Goal: Task Accomplishment & Management: Use online tool/utility

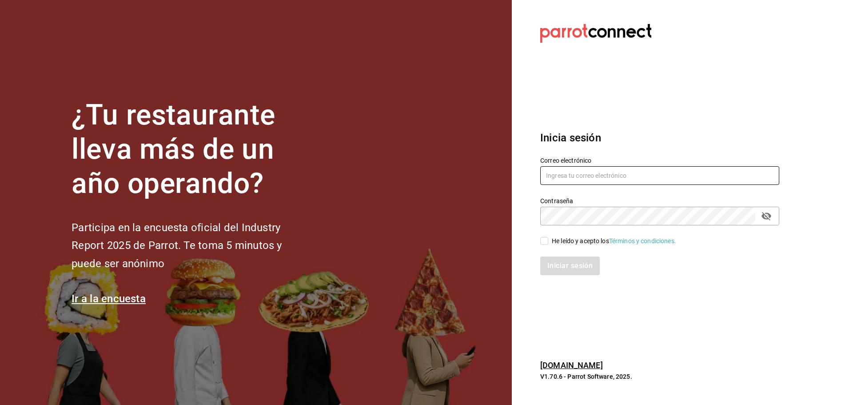
type input "[EMAIL_ADDRESS][DOMAIN_NAME]"
click at [541, 242] on input "He leído y acepto los Términos y condiciones." at bounding box center [544, 241] width 8 height 8
checkbox input "true"
click at [551, 258] on button "Iniciar sesión" at bounding box center [570, 265] width 60 height 19
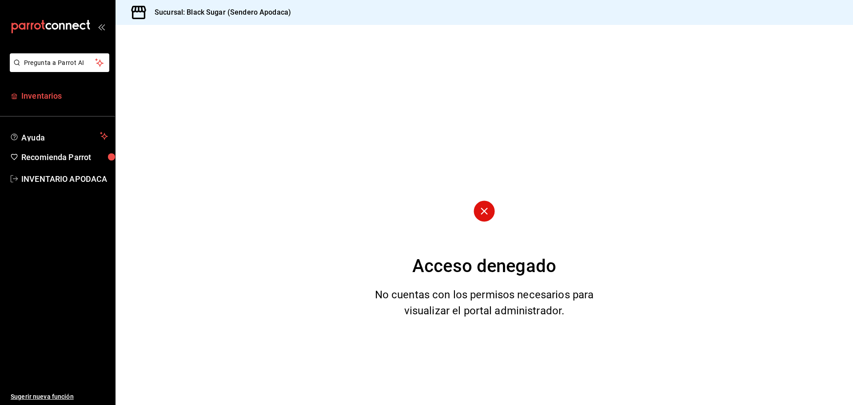
click at [22, 95] on span "Inventarios" at bounding box center [64, 96] width 87 height 12
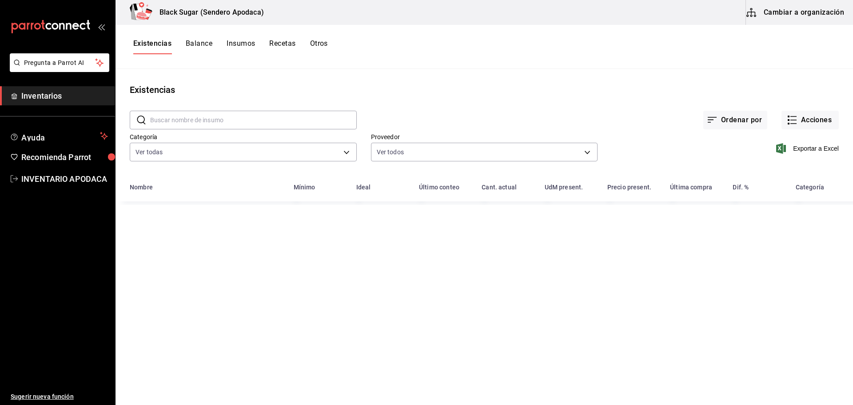
click at [772, 20] on button "Cambiar a organización" at bounding box center [796, 12] width 100 height 25
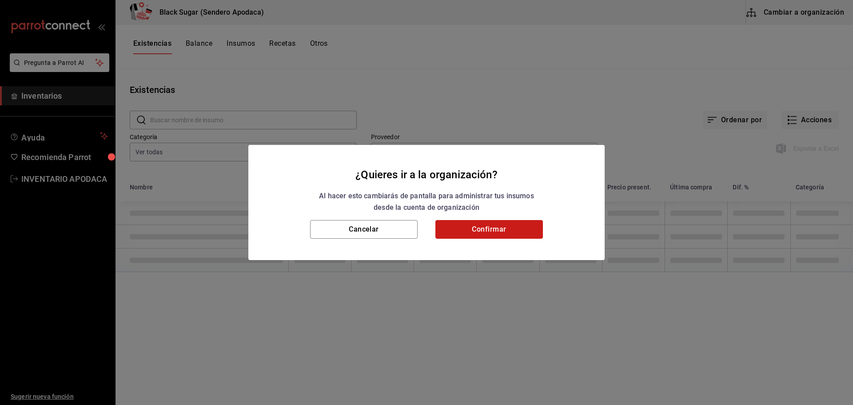
click at [480, 233] on button "Confirmar" at bounding box center [488, 229] width 107 height 19
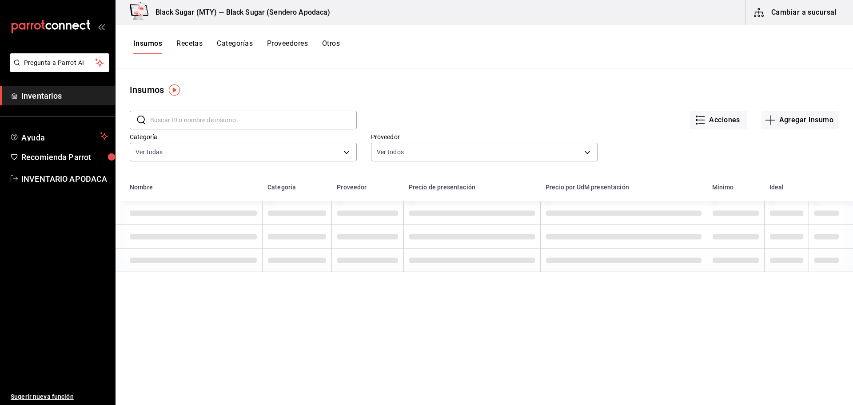
click at [335, 36] on div "Insumos Recetas Categorías Proveedores Otros" at bounding box center [483, 47] width 737 height 44
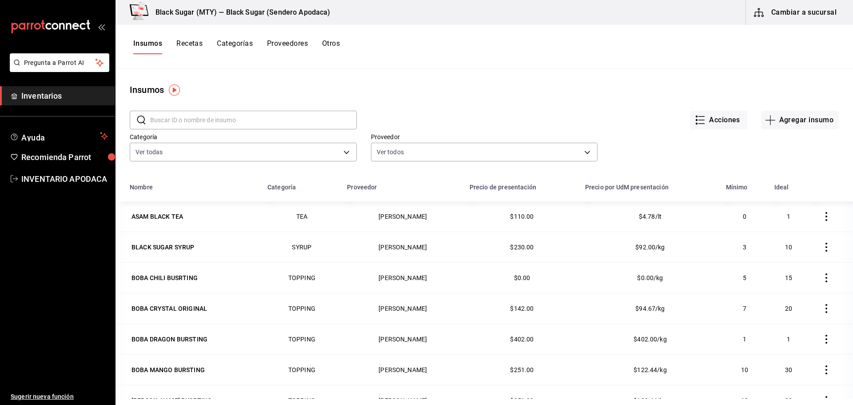
click at [333, 43] on button "Otros" at bounding box center [331, 46] width 18 height 15
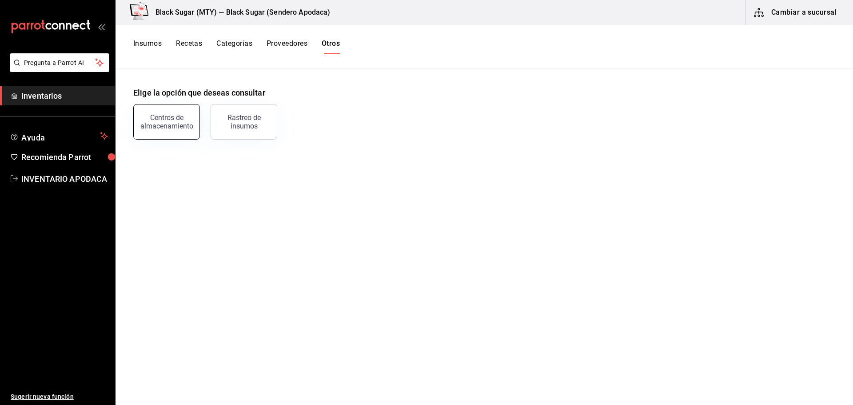
click at [178, 124] on div "Centros de almacenamiento" at bounding box center [166, 121] width 55 height 17
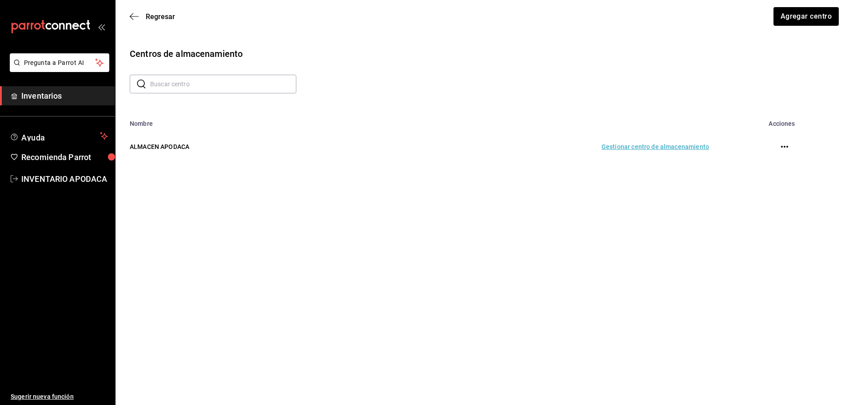
click at [649, 145] on td "Gestionar centro de almacenamiento" at bounding box center [537, 146] width 365 height 39
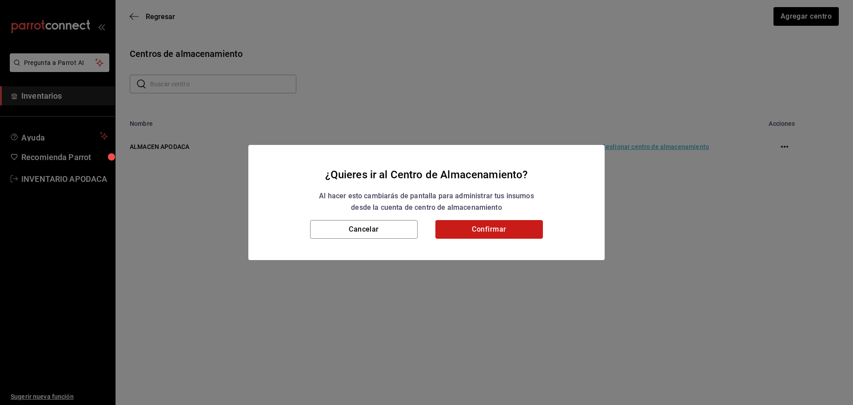
click at [521, 224] on button "Confirmar" at bounding box center [488, 229] width 107 height 19
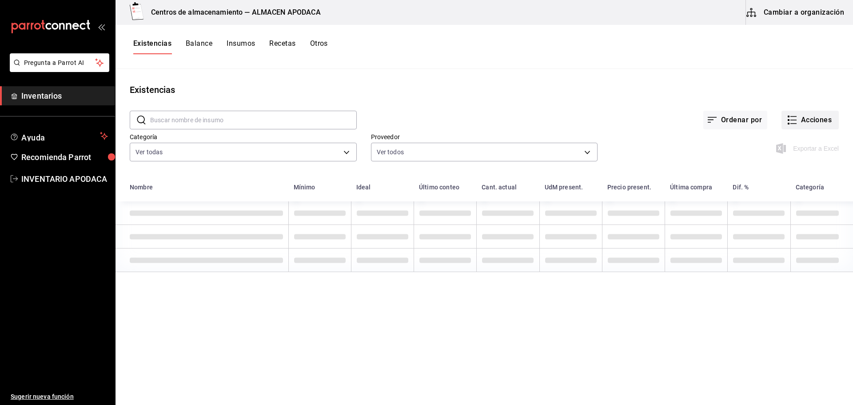
click at [792, 119] on button "Acciones" at bounding box center [809, 120] width 57 height 19
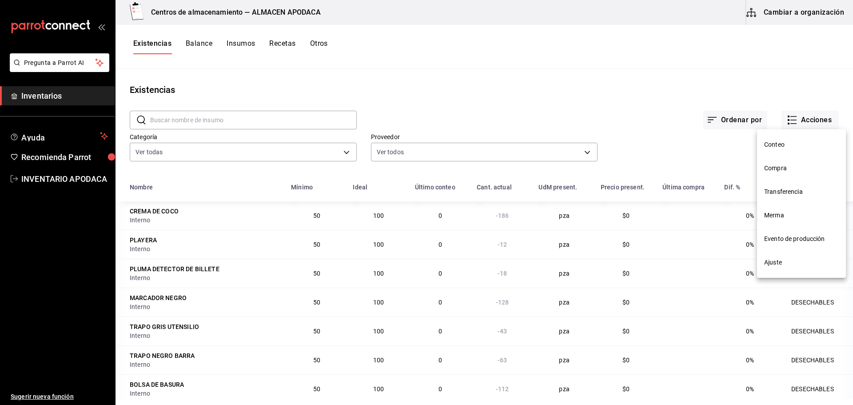
click at [786, 193] on span "Transferencia" at bounding box center [801, 191] width 75 height 9
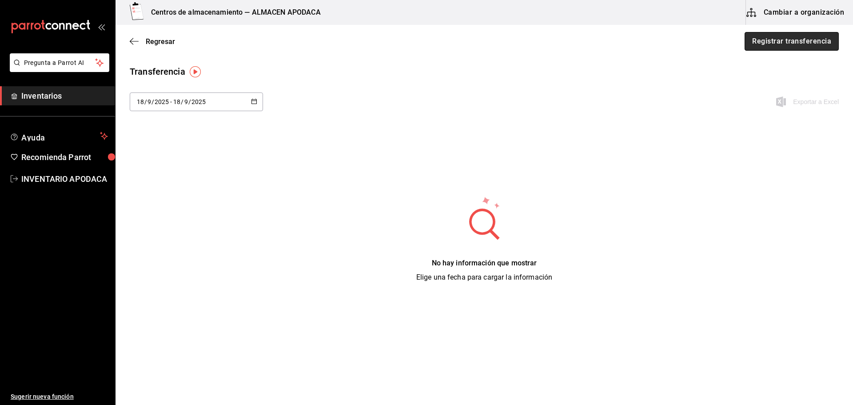
click at [757, 48] on button "Registrar transferencia" at bounding box center [791, 41] width 94 height 19
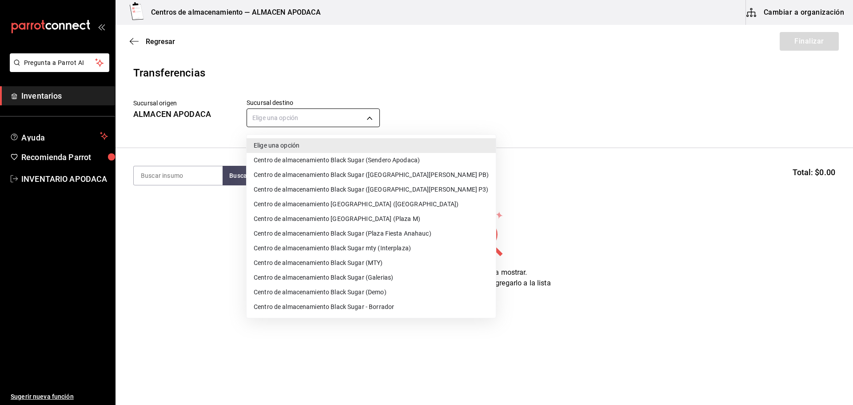
click at [333, 122] on body "Pregunta a Parrot AI Inventarios Ayuda Recomienda Parrot INVENTARIO APODACA Sug…" at bounding box center [426, 177] width 853 height 354
click at [387, 265] on li "Centro de almacenamiento Black Sugar (MTY)" at bounding box center [371, 262] width 249 height 15
type input "a752814e-dfbd-43e5-bdc2-5d0f592e09b1"
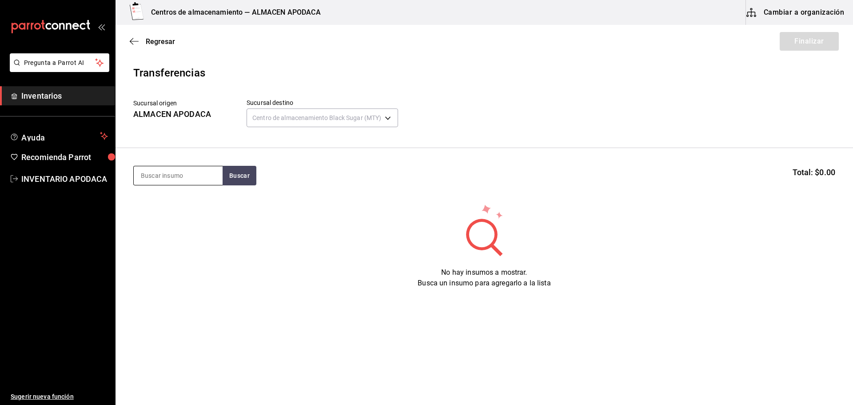
click at [191, 179] on input at bounding box center [178, 175] width 89 height 19
type input "BOBA"
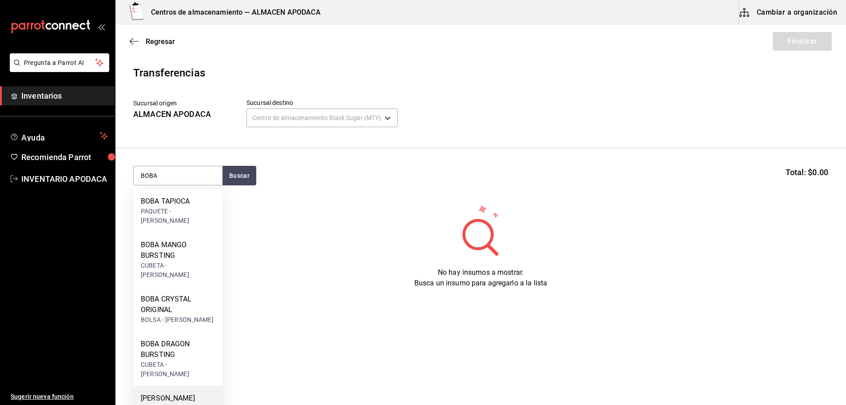
click at [180, 386] on div "BOBA STRAWBERRY BUSRTING CUBETA - bossen" at bounding box center [178, 413] width 89 height 54
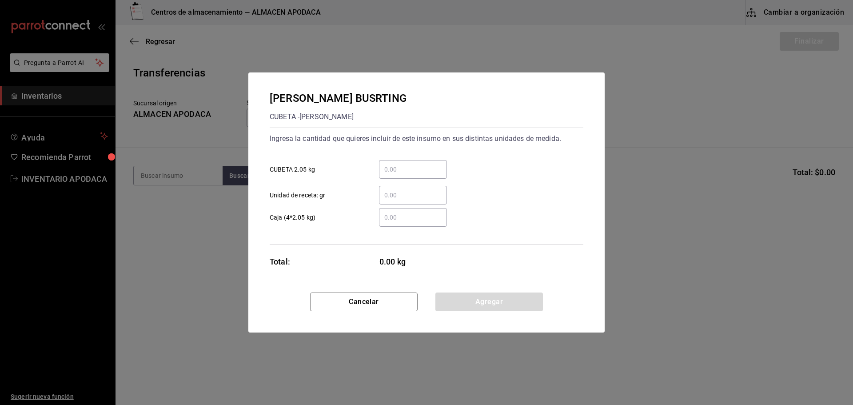
click at [413, 170] on input "​ CUBETA 2.05 kg" at bounding box center [413, 169] width 68 height 11
type input "2"
click at [501, 306] on button "Agregar" at bounding box center [488, 301] width 107 height 19
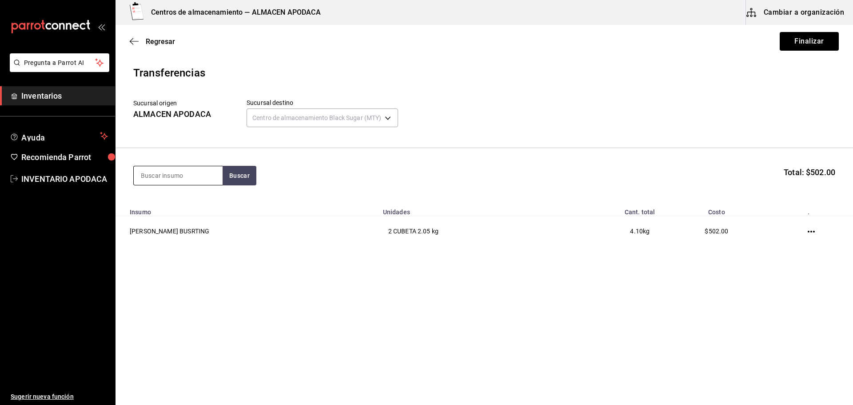
click at [182, 184] on input at bounding box center [178, 175] width 89 height 19
click at [187, 171] on input at bounding box center [178, 175] width 89 height 19
type input "JELLY"
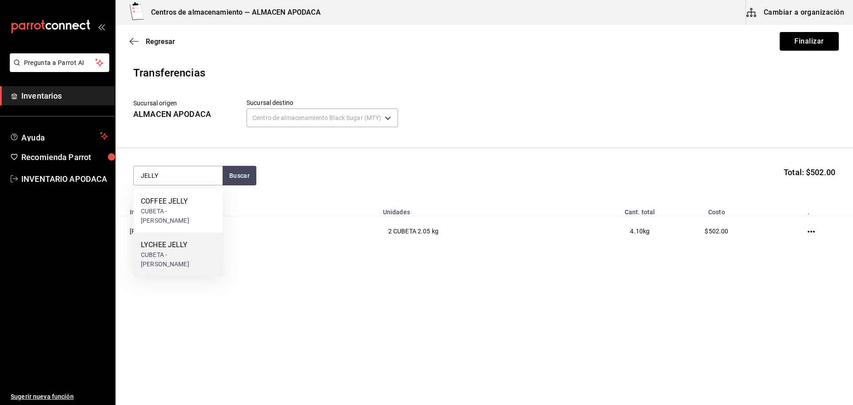
click at [214, 238] on div "LYCHEE JELLY CUBETA - bossen" at bounding box center [178, 254] width 89 height 44
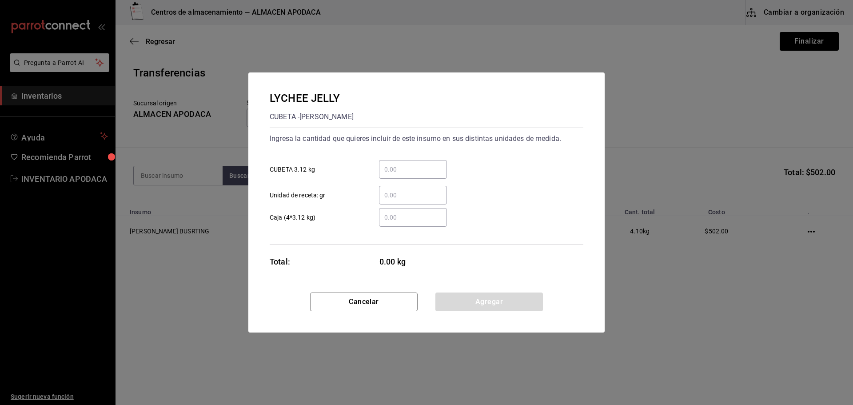
click at [412, 160] on div "​" at bounding box center [413, 169] width 68 height 19
click at [412, 164] on input "​ CUBETA 3.12 kg" at bounding box center [413, 169] width 68 height 11
type input "1"
click at [457, 298] on button "Agregar" at bounding box center [488, 301] width 107 height 19
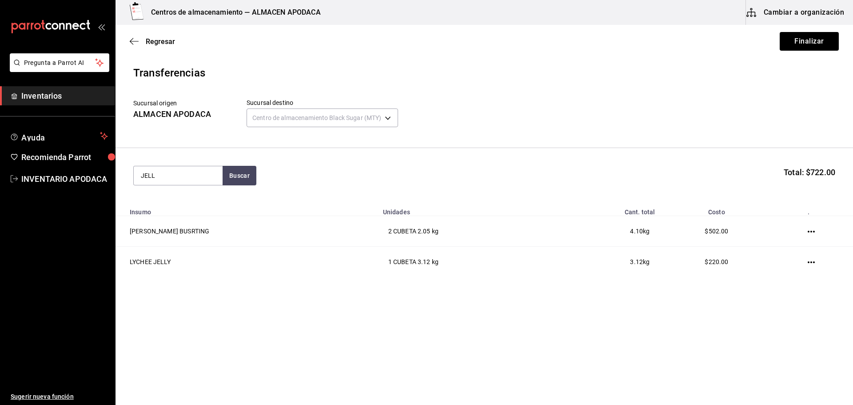
type input "JELLY"
click at [173, 203] on div "COFFEE JELLY" at bounding box center [178, 201] width 75 height 11
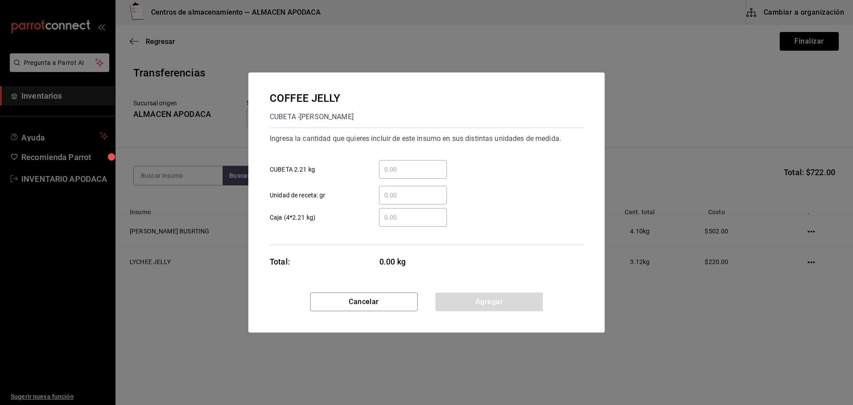
click at [409, 168] on input "​ CUBETA 2.21 kg" at bounding box center [413, 169] width 68 height 11
type input "1"
click at [461, 303] on button "Agregar" at bounding box center [488, 301] width 107 height 19
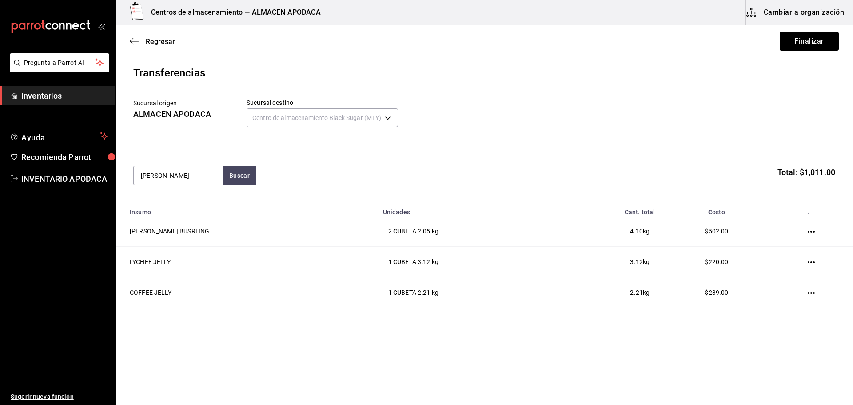
type input "BOBA"
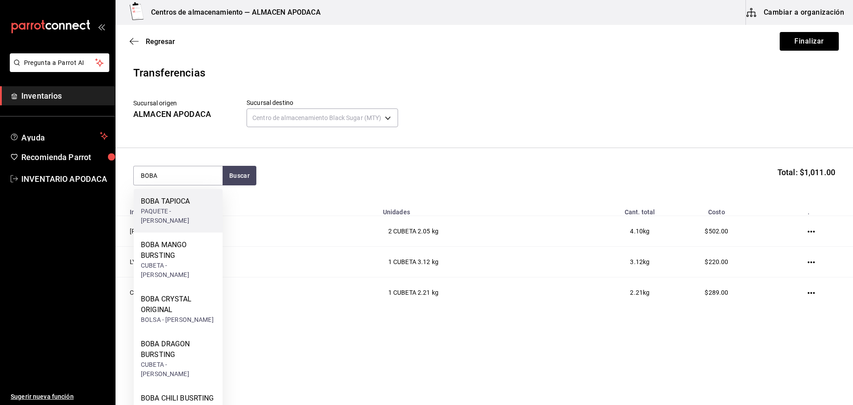
click at [174, 197] on div "BOBA TAPIOCA" at bounding box center [178, 201] width 75 height 11
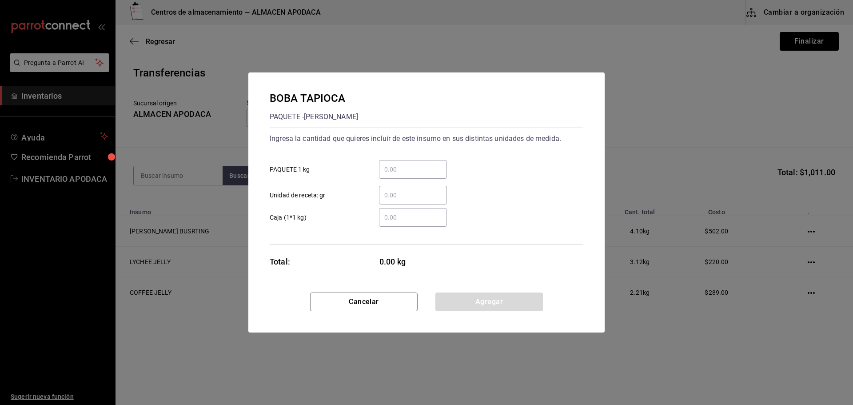
click at [407, 169] on input "​ PAQUETE 1 kg" at bounding box center [413, 169] width 68 height 11
type input "5"
click at [476, 296] on button "Agregar" at bounding box center [488, 301] width 107 height 19
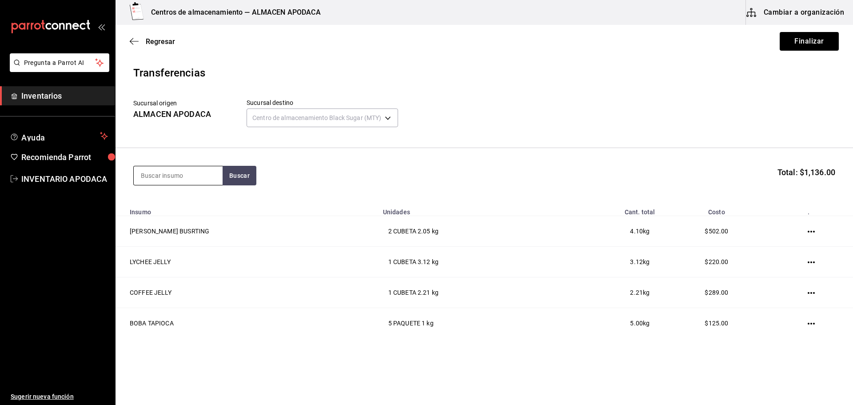
click at [204, 171] on input at bounding box center [178, 175] width 89 height 19
type input "TARO"
click at [216, 193] on div "TARO PREMIUM POWDER PAQUETE - bossen" at bounding box center [178, 216] width 89 height 54
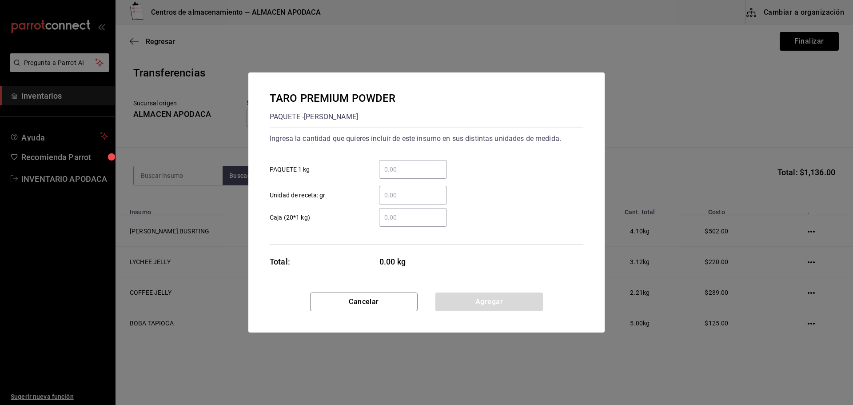
click at [432, 167] on input "​ PAQUETE 1 kg" at bounding box center [413, 169] width 68 height 11
type input "2"
click at [471, 295] on button "Agregar" at bounding box center [488, 301] width 107 height 19
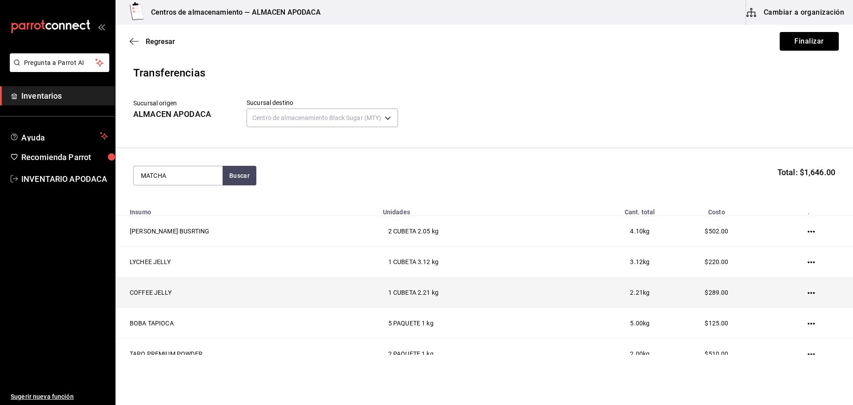
type input "MATCHA"
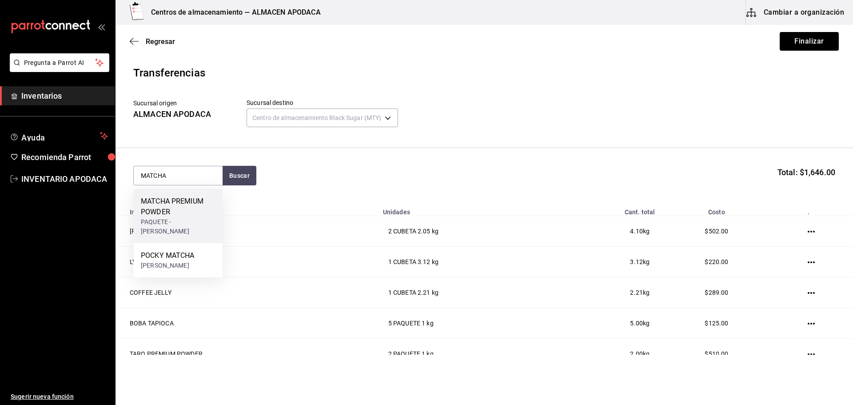
click at [175, 219] on div "PAQUETE - bossen" at bounding box center [178, 226] width 75 height 19
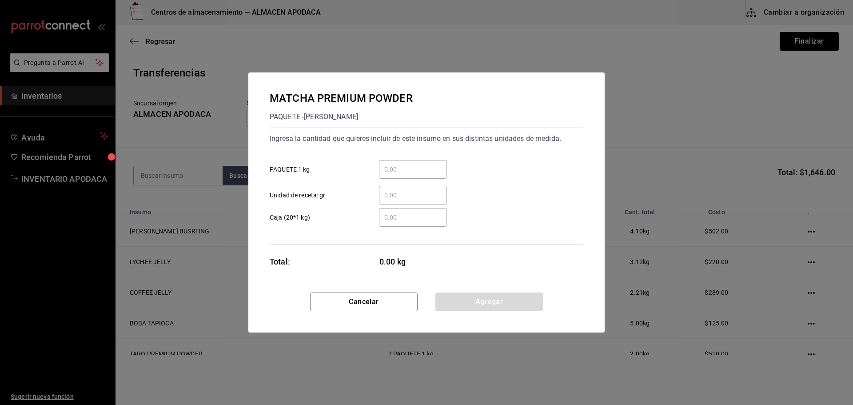
click at [409, 171] on input "​ PAQUETE 1 kg" at bounding box center [413, 169] width 68 height 11
type input "1"
click at [457, 300] on button "Agregar" at bounding box center [488, 301] width 107 height 19
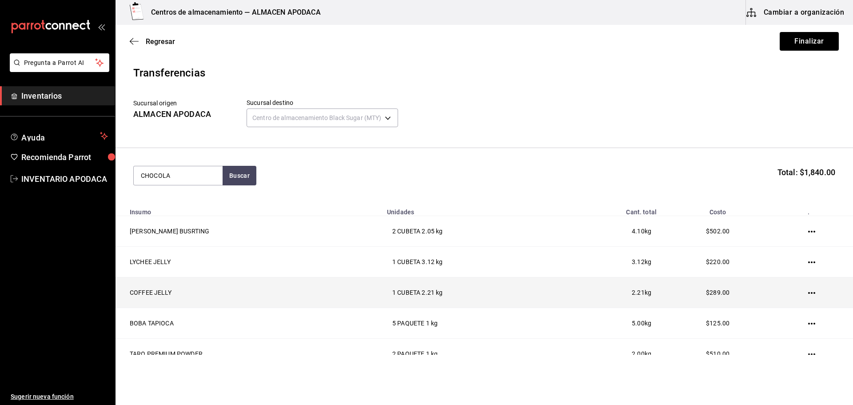
type input "CHOCOLA"
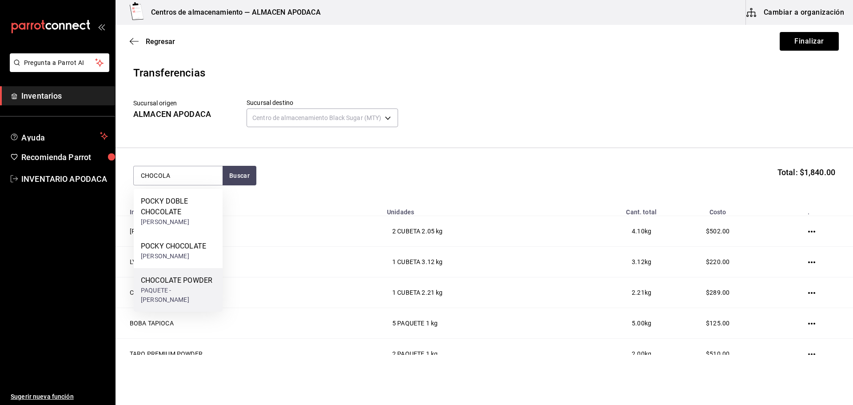
click at [193, 282] on div "CHOCOLATE POWDER" at bounding box center [178, 280] width 75 height 11
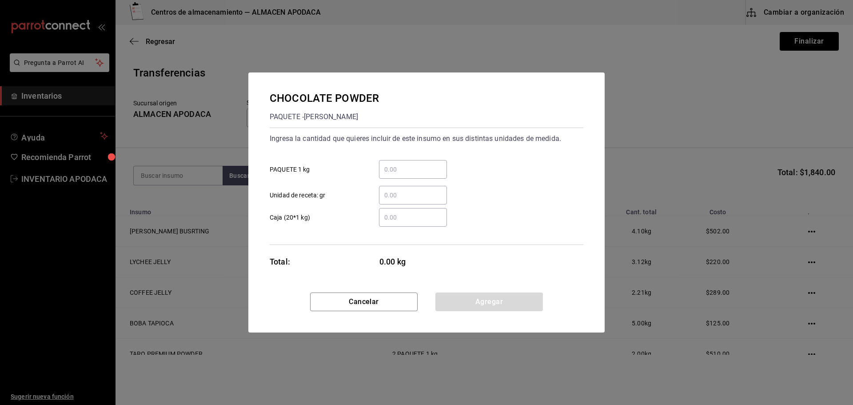
click at [407, 171] on input "​ PAQUETE 1 kg" at bounding box center [413, 169] width 68 height 11
type input "2"
click at [454, 296] on button "Agregar" at bounding box center [488, 301] width 107 height 19
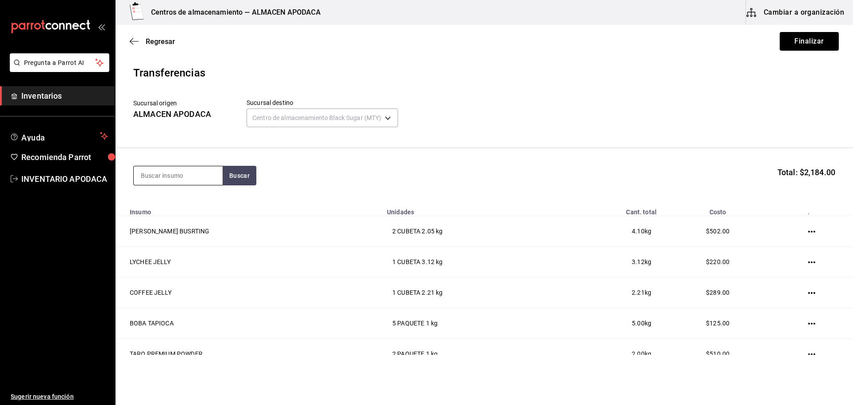
click at [203, 179] on input at bounding box center [178, 175] width 89 height 19
type input "COFF"
click at [199, 205] on div "COFFEE POWDER PAQUETE - bossen" at bounding box center [178, 211] width 89 height 44
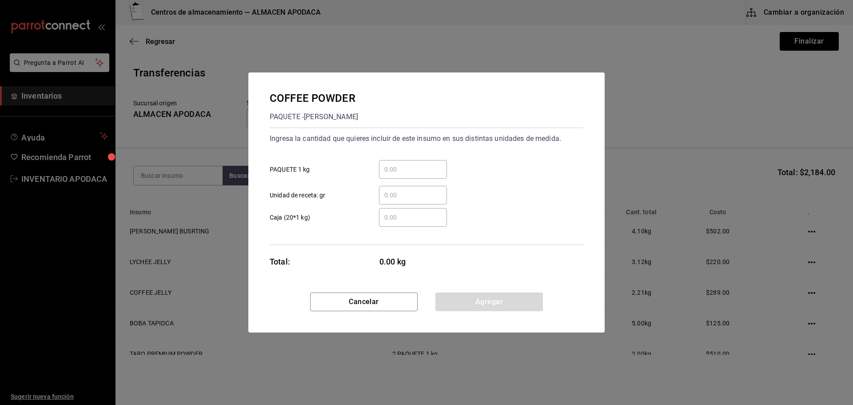
click at [396, 170] on input "​ PAQUETE 1 kg" at bounding box center [413, 169] width 68 height 11
type input "1"
click at [461, 305] on button "Agregar" at bounding box center [488, 301] width 107 height 19
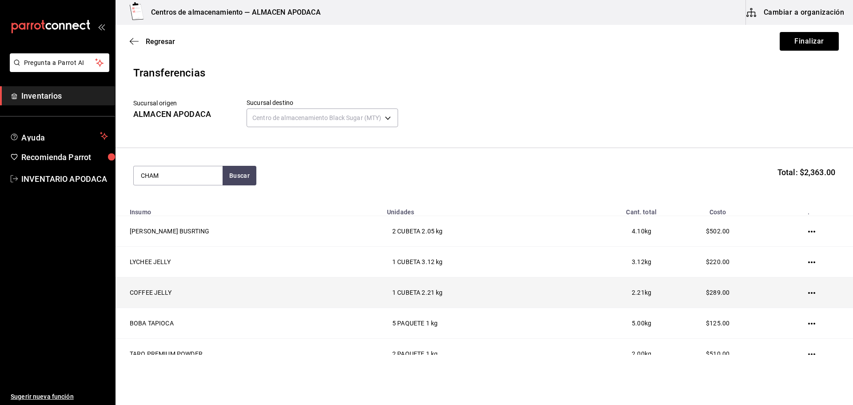
type input "CHAM"
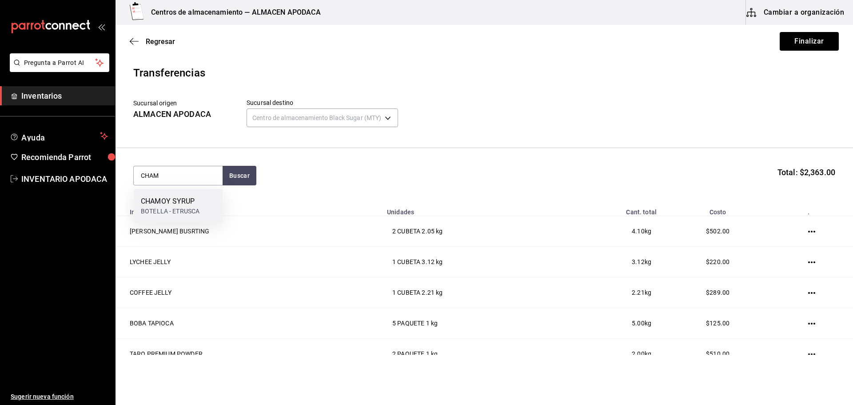
click at [156, 196] on div "CHAMOY SYRUP" at bounding box center [170, 201] width 59 height 11
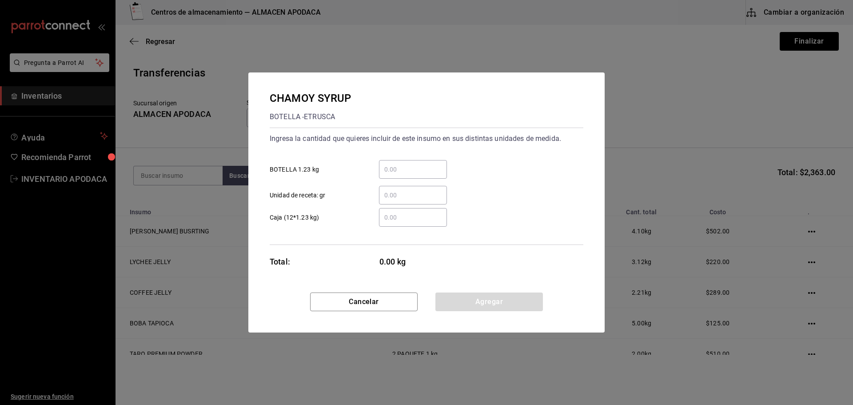
drag, startPoint x: 429, startPoint y: 178, endPoint x: 461, endPoint y: 233, distance: 63.8
click at [429, 178] on div "​" at bounding box center [413, 169] width 68 height 19
click at [429, 175] on input "​ BOTELLA 1.23 kg" at bounding box center [413, 169] width 68 height 11
type input "1"
drag, startPoint x: 470, startPoint y: 323, endPoint x: 470, endPoint y: 309, distance: 14.2
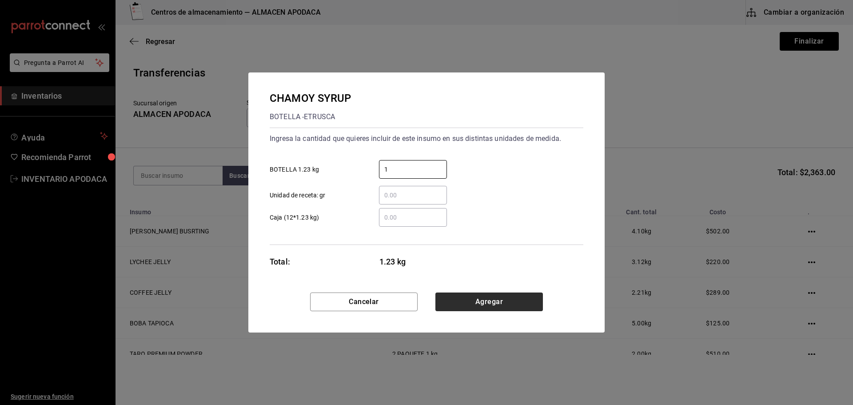
click at [470, 323] on div "Cancelar Agregar" at bounding box center [426, 312] width 356 height 40
click at [470, 307] on button "Agregar" at bounding box center [488, 301] width 107 height 19
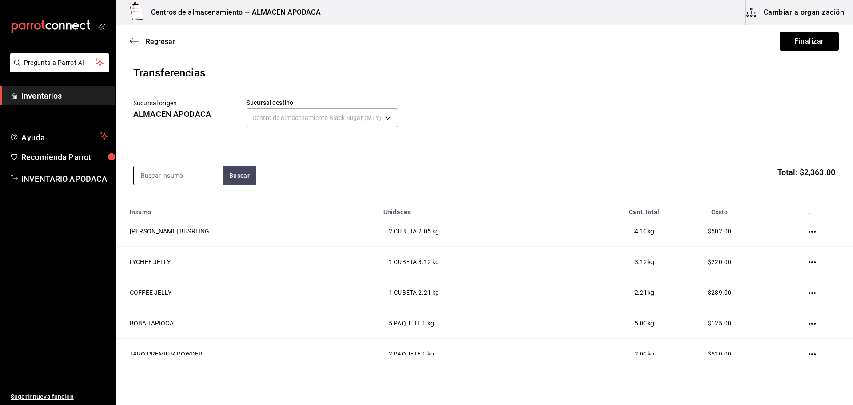
click at [189, 175] on input at bounding box center [178, 175] width 89 height 19
type input "TIGER"
click at [185, 217] on div "BOTELLA - bossen" at bounding box center [178, 226] width 75 height 19
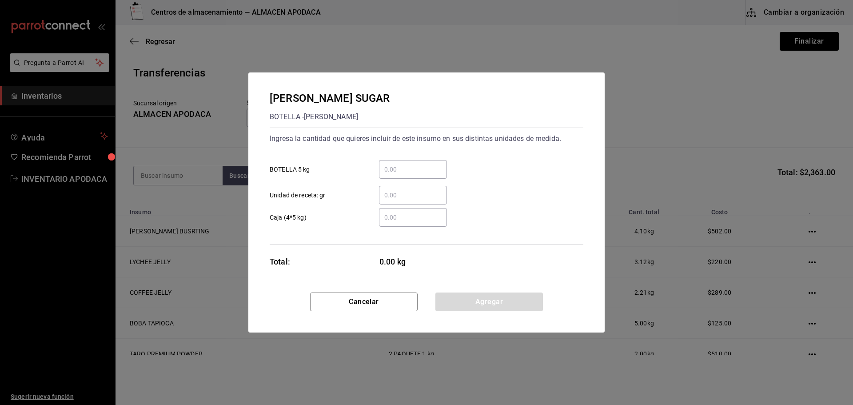
click at [424, 173] on input "​ BOTELLA 5 kg" at bounding box center [413, 169] width 68 height 11
type input "1"
click at [474, 300] on button "Agregar" at bounding box center [488, 301] width 107 height 19
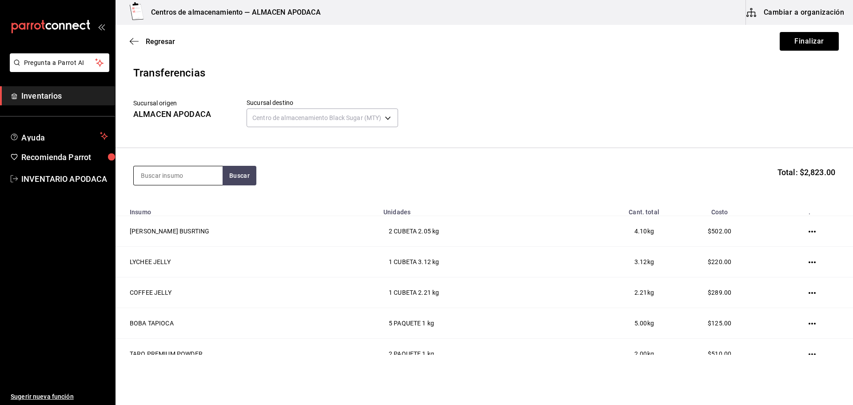
click at [176, 179] on input at bounding box center [178, 175] width 89 height 19
type input "JAM"
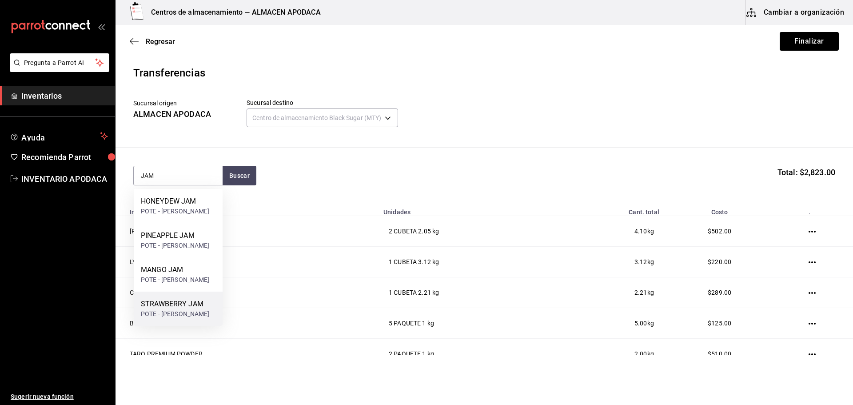
click at [188, 299] on div "STRAWBERRY JAM" at bounding box center [175, 303] width 69 height 11
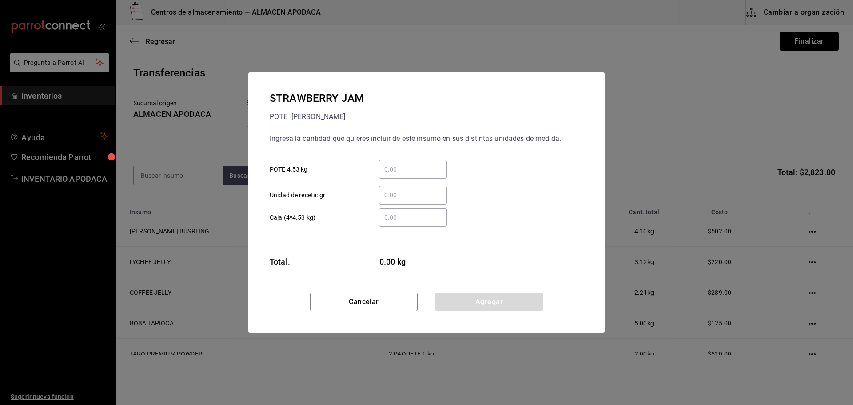
click at [410, 167] on input "​ POTE 4.53 kg" at bounding box center [413, 169] width 68 height 11
type input "1"
click at [460, 304] on button "Agregar" at bounding box center [488, 301] width 107 height 19
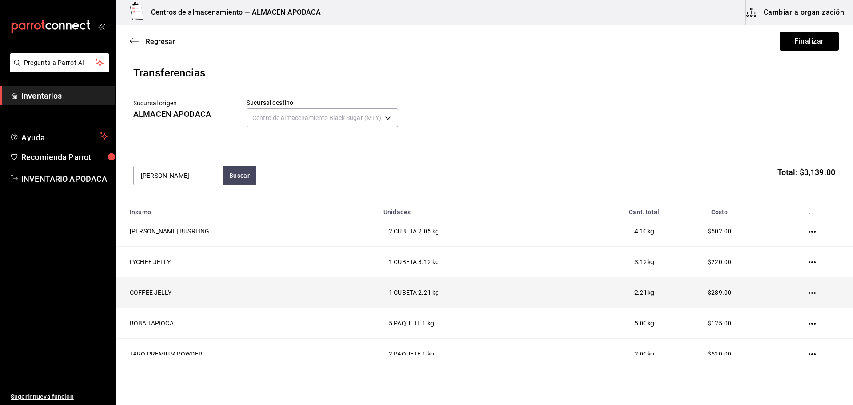
type input "JAM"
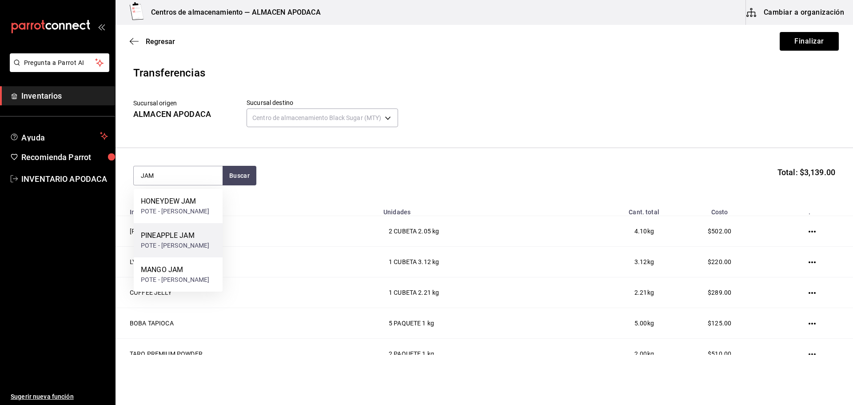
click at [192, 237] on div "PINEAPPLE JAM" at bounding box center [175, 235] width 69 height 11
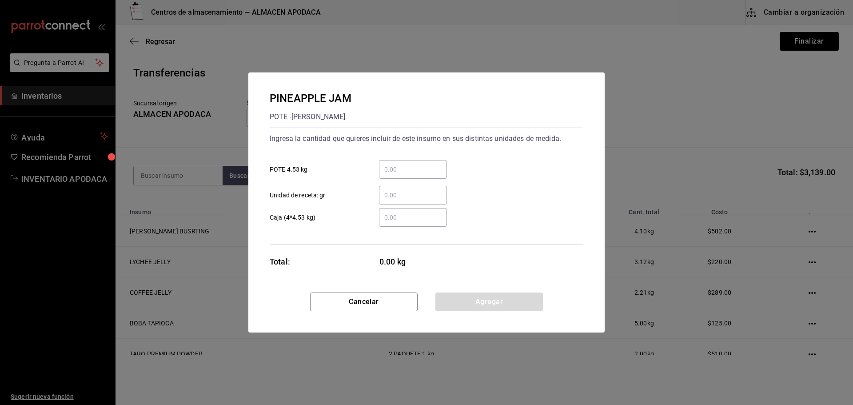
click at [401, 167] on input "​ POTE 4.53 kg" at bounding box center [413, 169] width 68 height 11
type input "1"
click at [473, 301] on button "Agregar" at bounding box center [488, 301] width 107 height 19
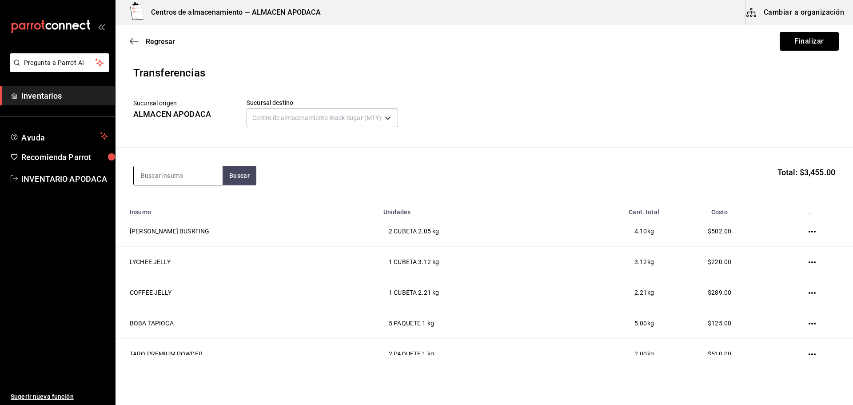
click at [165, 171] on input at bounding box center [178, 175] width 89 height 19
type input "POPO"
click at [173, 215] on div "PAQUETE - bossen/LOKYO" at bounding box center [178, 216] width 75 height 19
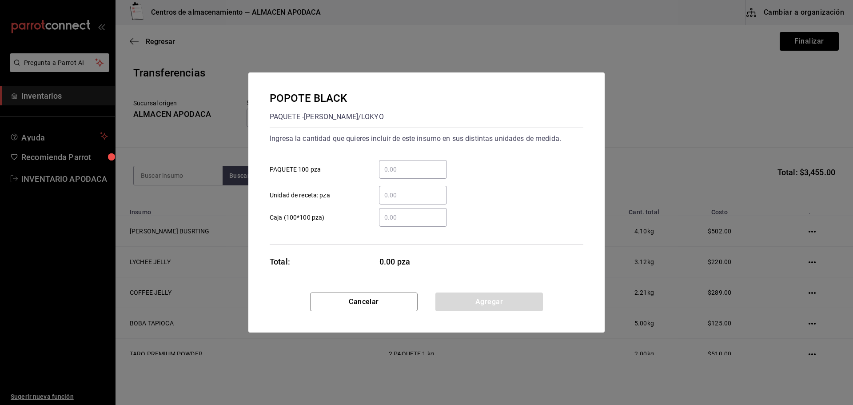
click at [394, 172] on input "​ PAQUETE 100 pza" at bounding box center [413, 169] width 68 height 11
type input "3"
click at [497, 302] on button "Agregar" at bounding box center [488, 301] width 107 height 19
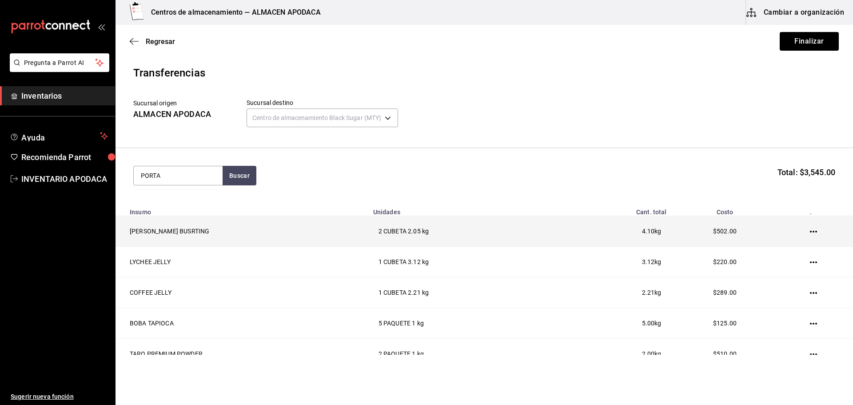
type input "PORTA"
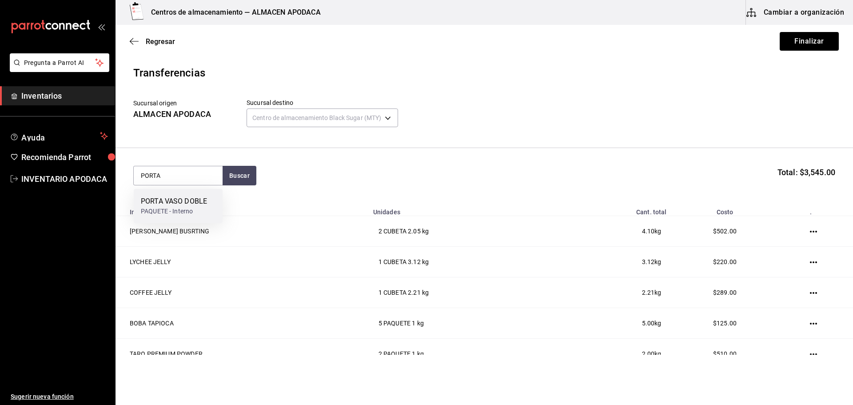
click at [199, 206] on div "PORTA VASO DOBLE" at bounding box center [174, 201] width 66 height 11
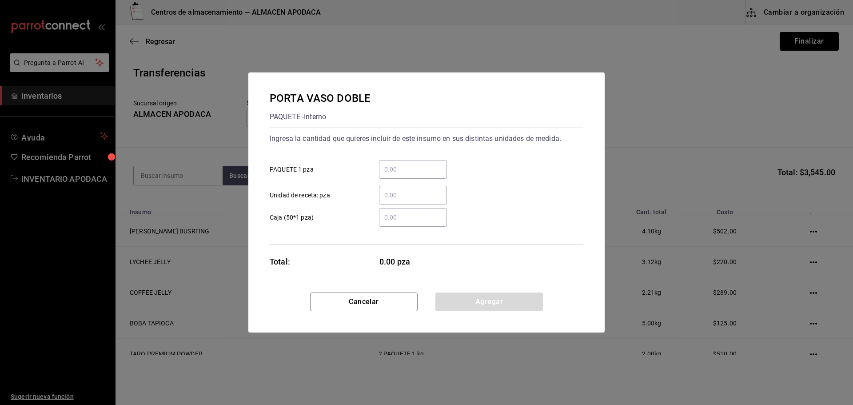
click at [397, 167] on input "​ PAQUETE 1 pza" at bounding box center [413, 169] width 68 height 11
type input "10"
click at [477, 299] on button "Agregar" at bounding box center [488, 301] width 107 height 19
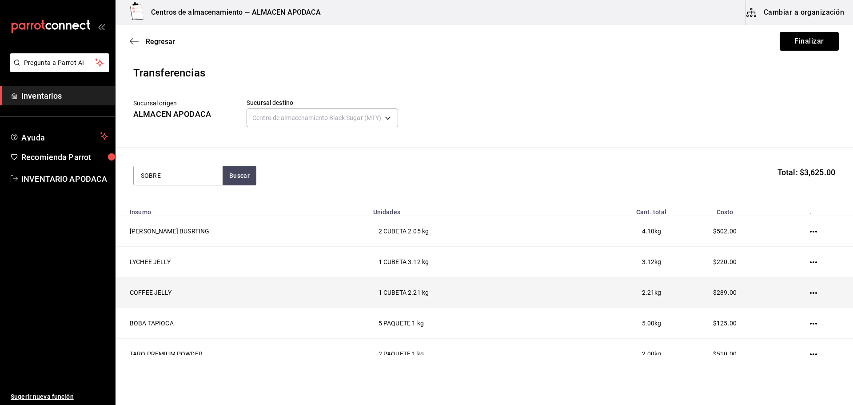
type input "SOBRE"
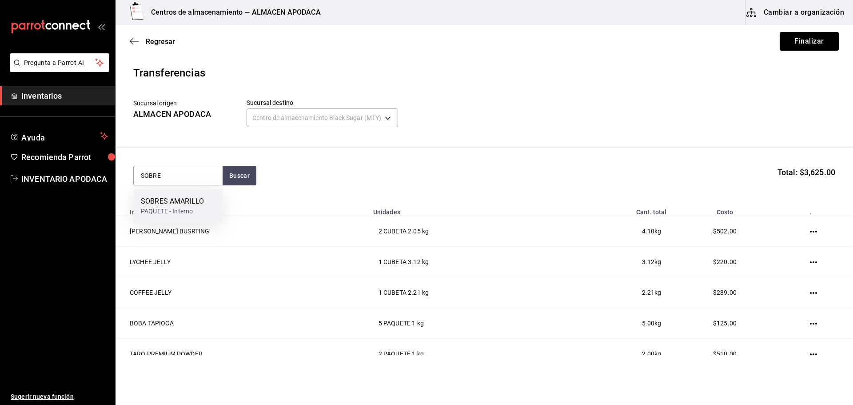
click at [196, 200] on div "SOBRES AMARILLO" at bounding box center [172, 201] width 63 height 11
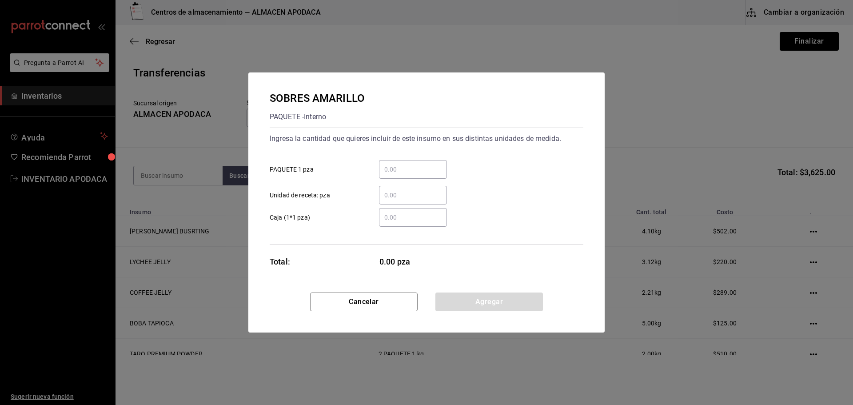
click at [386, 163] on div "​" at bounding box center [413, 169] width 68 height 19
click at [386, 164] on input "​ PAQUETE 1 pza" at bounding box center [413, 169] width 68 height 11
type input "5"
drag, startPoint x: 479, startPoint y: 294, endPoint x: 291, endPoint y: 212, distance: 204.7
click at [477, 294] on button "Agregar" at bounding box center [488, 301] width 107 height 19
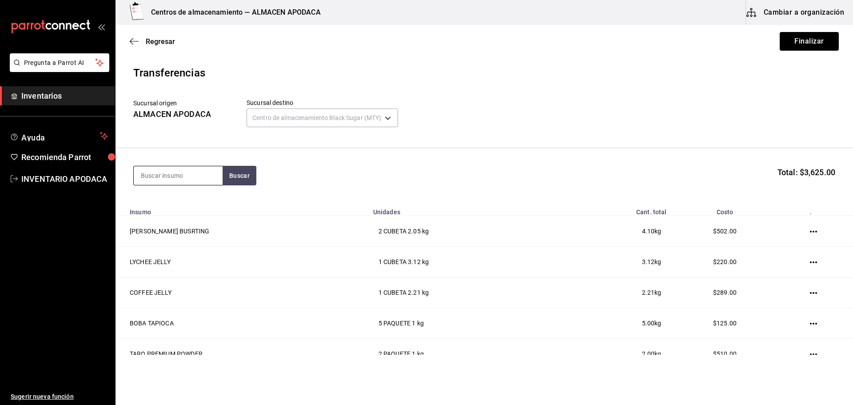
click at [210, 182] on input at bounding box center [178, 175] width 89 height 19
type input "LECHE"
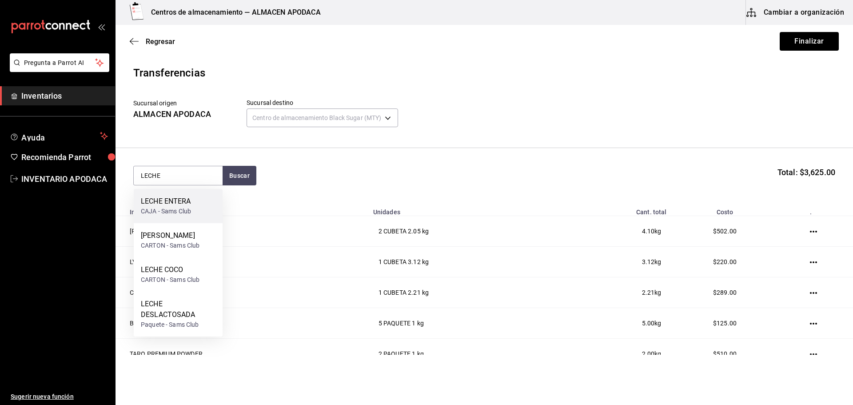
click at [201, 213] on div "LECHE ENTERA CAJA - Sams Club" at bounding box center [178, 206] width 89 height 34
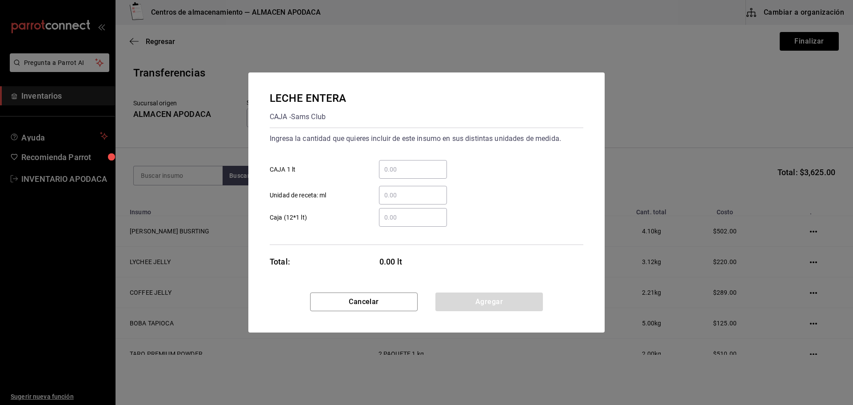
click at [401, 161] on div "​" at bounding box center [413, 169] width 68 height 19
click at [401, 164] on input "​ CAJA 1 lt" at bounding box center [413, 169] width 68 height 11
type input "8"
click at [452, 291] on div "LECHE ENTERA CAJA - Sams Club Ingresa la cantidad que quieres incluir de este i…" at bounding box center [426, 182] width 356 height 220
click at [455, 302] on button "Agregar" at bounding box center [488, 301] width 107 height 19
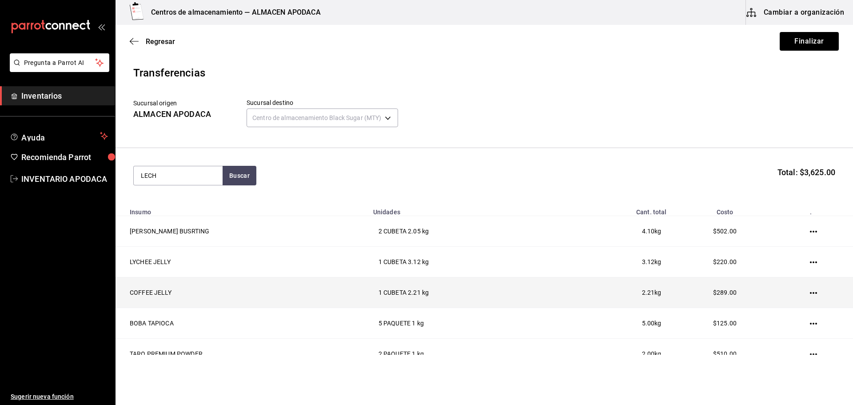
type input "LECHE"
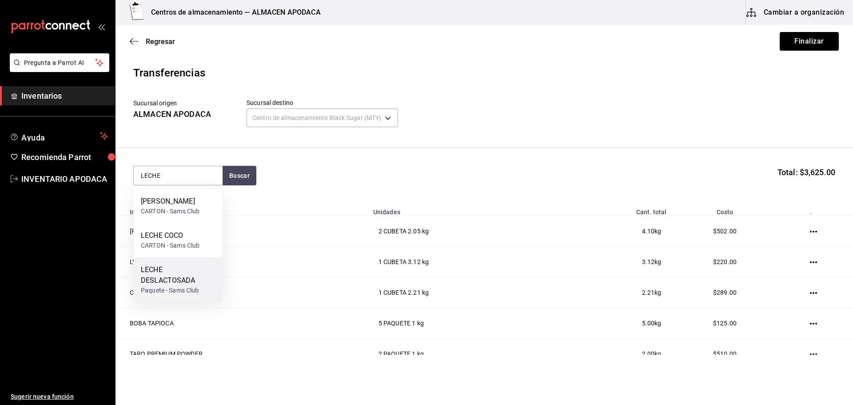
drag, startPoint x: 198, startPoint y: 275, endPoint x: 199, endPoint y: 265, distance: 10.3
click at [199, 265] on div "LECHE DESLACTOSADA" at bounding box center [178, 274] width 75 height 21
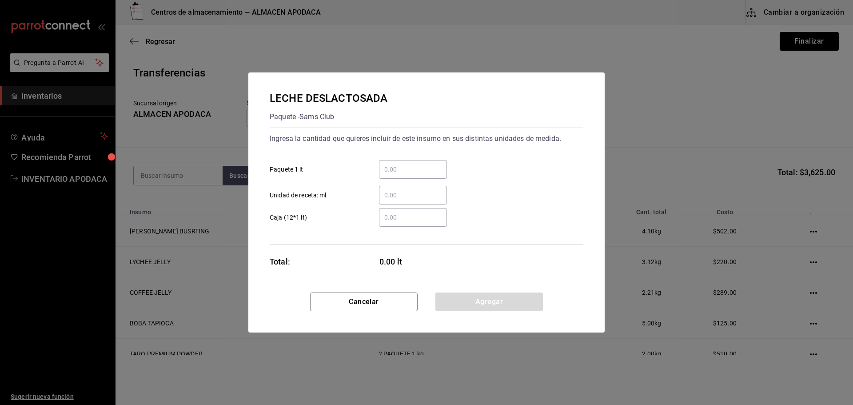
click at [397, 169] on input "​ Paquete 1 lt" at bounding box center [413, 169] width 68 height 11
type input "8"
click at [474, 297] on button "Agregar" at bounding box center [488, 301] width 107 height 19
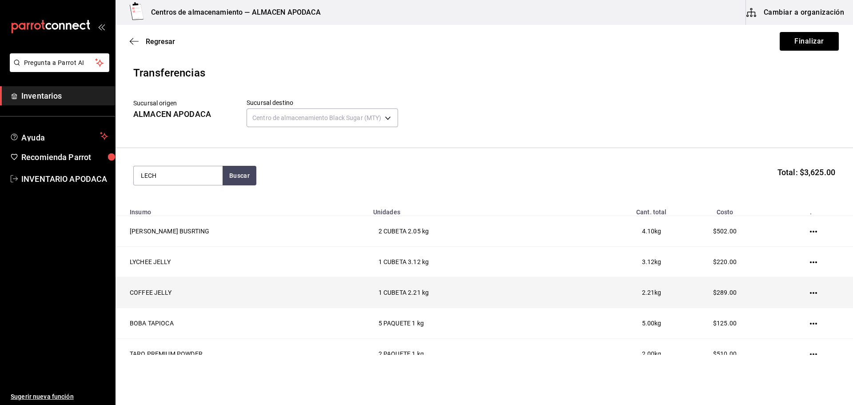
type input "LECHE"
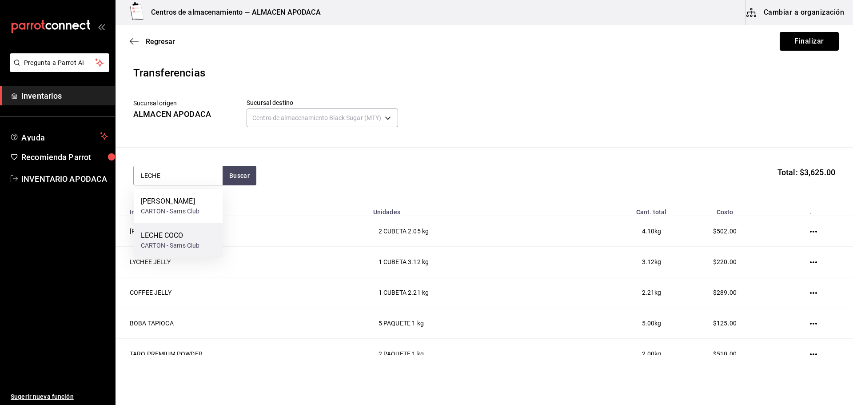
click at [173, 231] on div "LECHE COCO" at bounding box center [170, 235] width 59 height 11
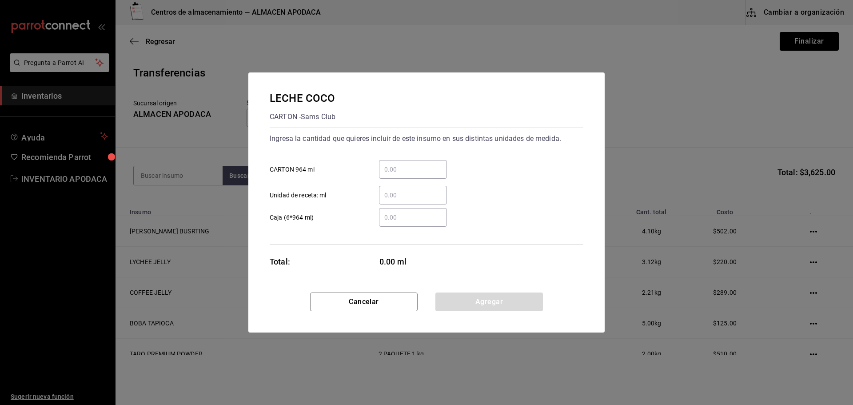
click at [434, 172] on input "​ CARTON 964 ml" at bounding box center [413, 169] width 68 height 11
type input "4"
click at [451, 298] on button "Agregar" at bounding box center [488, 301] width 107 height 19
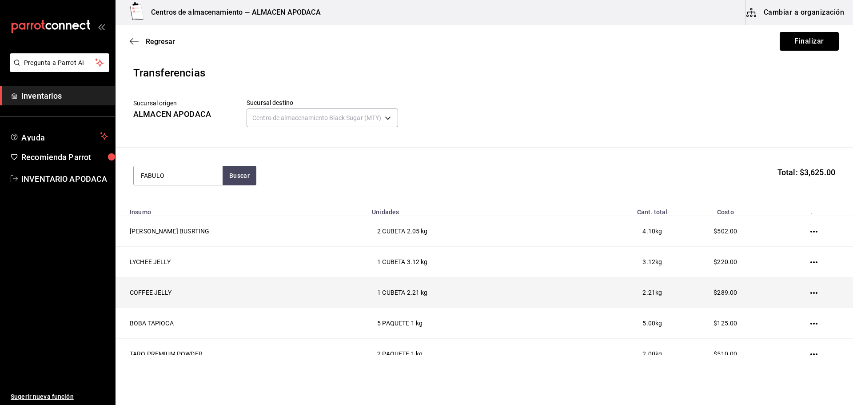
type input "FABULO"
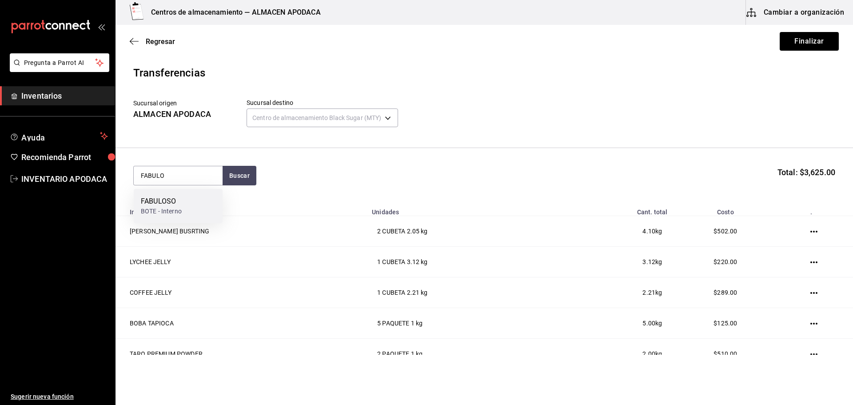
click at [217, 209] on div "FABULOSO BOTE - Interno" at bounding box center [178, 206] width 89 height 34
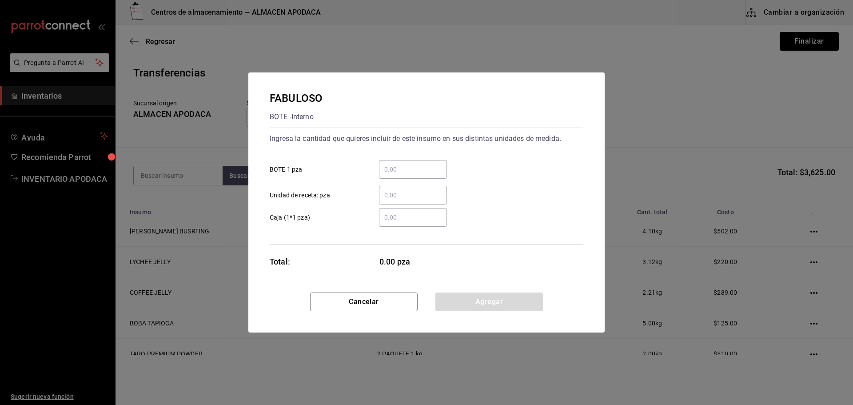
click at [380, 171] on input "​ BOTE 1 pza" at bounding box center [413, 169] width 68 height 11
type input "1"
click at [511, 298] on button "Agregar" at bounding box center [488, 301] width 107 height 19
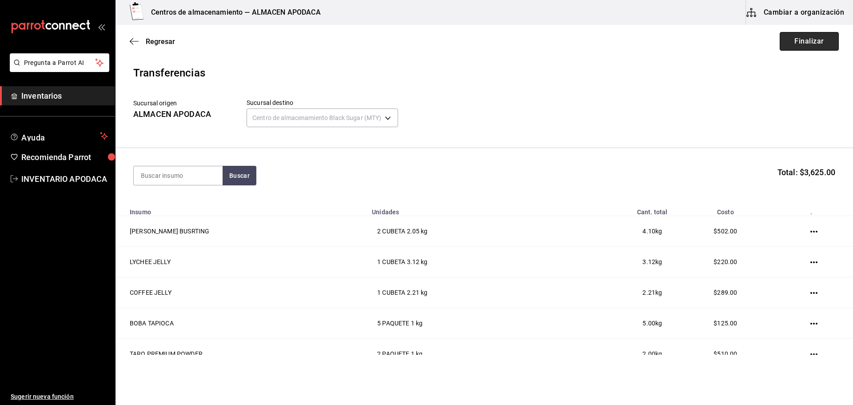
click at [801, 36] on button "Finalizar" at bounding box center [808, 41] width 59 height 19
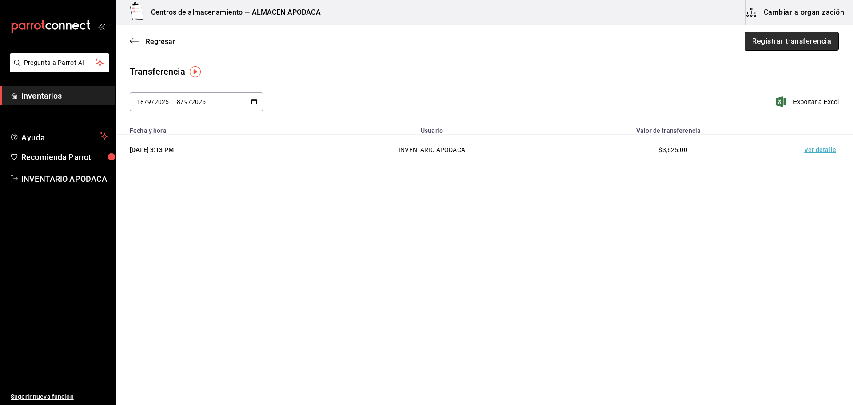
click at [753, 43] on button "Registrar transferencia" at bounding box center [791, 41] width 94 height 19
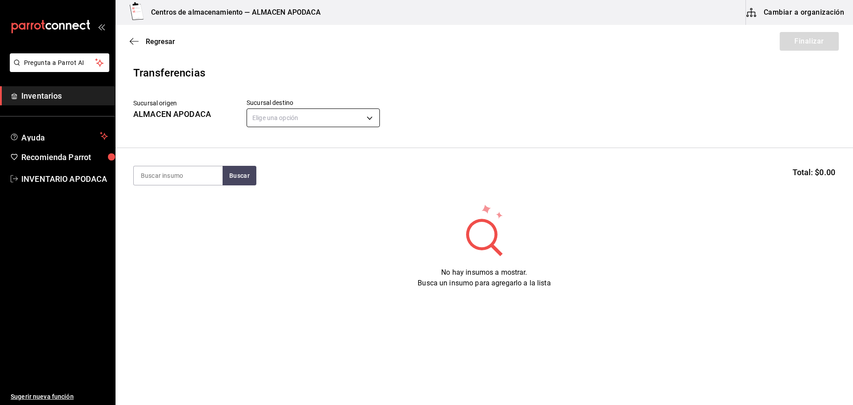
click at [353, 116] on body "Pregunta a Parrot AI Inventarios Ayuda Recomienda Parrot INVENTARIO APODACA Sug…" at bounding box center [426, 177] width 853 height 354
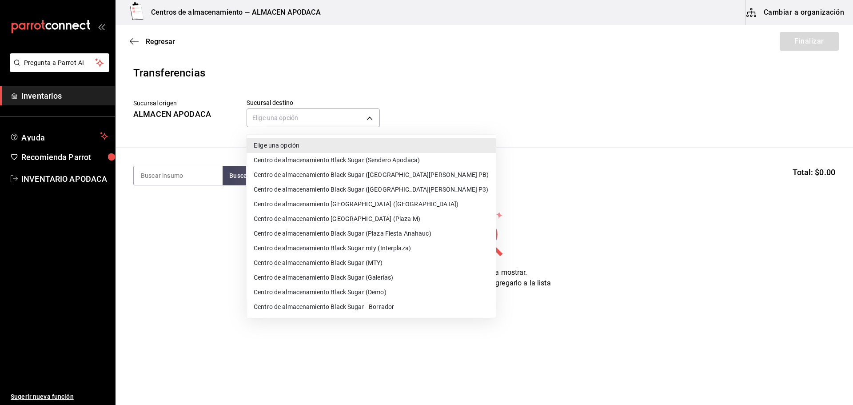
click at [414, 164] on li "Centro de almacenamiento Black Sugar (Sendero Apodaca)" at bounding box center [371, 160] width 249 height 15
type input "43cde48b-8b4b-458a-b27f-b53e7547168b"
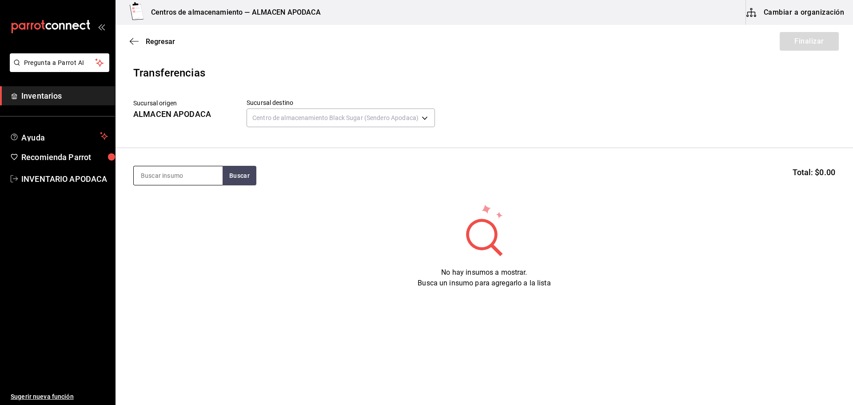
click at [209, 179] on input at bounding box center [178, 175] width 89 height 19
type input "BOBA"
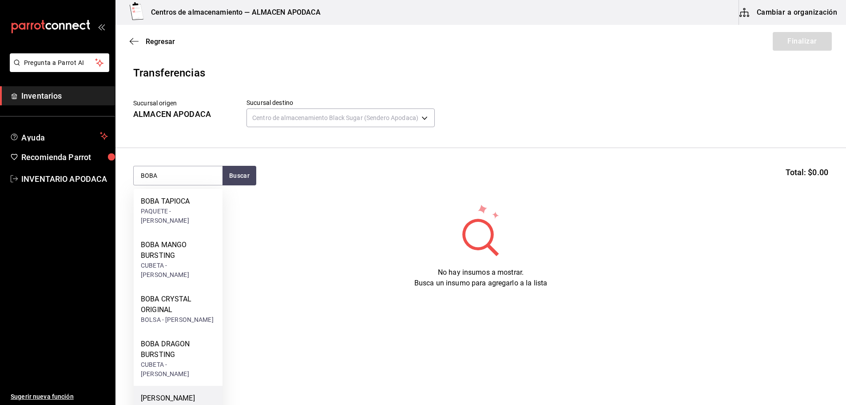
click at [194, 393] on div "BOBA STRAWBERRY BUSRTING" at bounding box center [178, 403] width 75 height 21
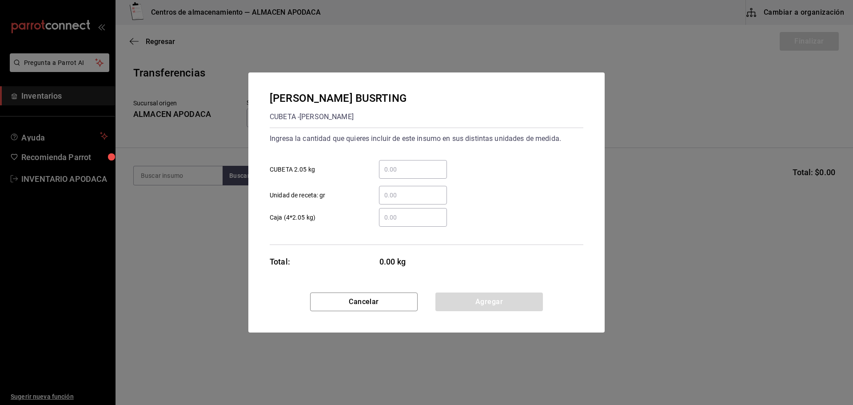
click at [406, 169] on input "​ CUBETA 2.05 kg" at bounding box center [413, 169] width 68 height 11
type input "2"
drag, startPoint x: 502, startPoint y: 298, endPoint x: 494, endPoint y: 291, distance: 10.1
click at [501, 297] on button "Agregar" at bounding box center [488, 301] width 107 height 19
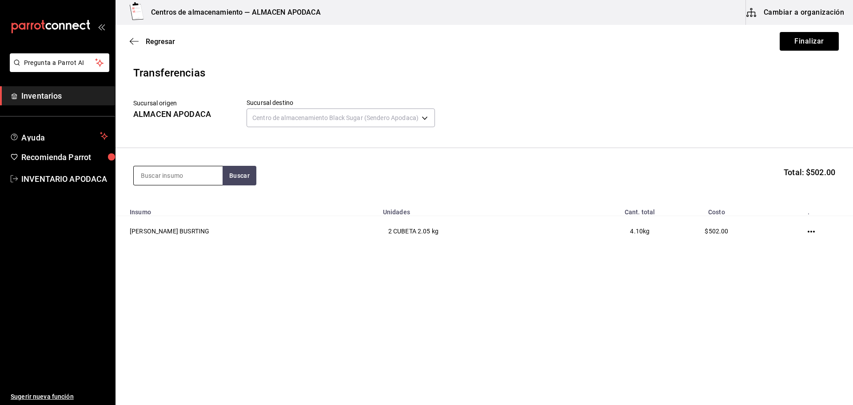
click at [179, 169] on input at bounding box center [178, 175] width 89 height 19
type input "BOBA"
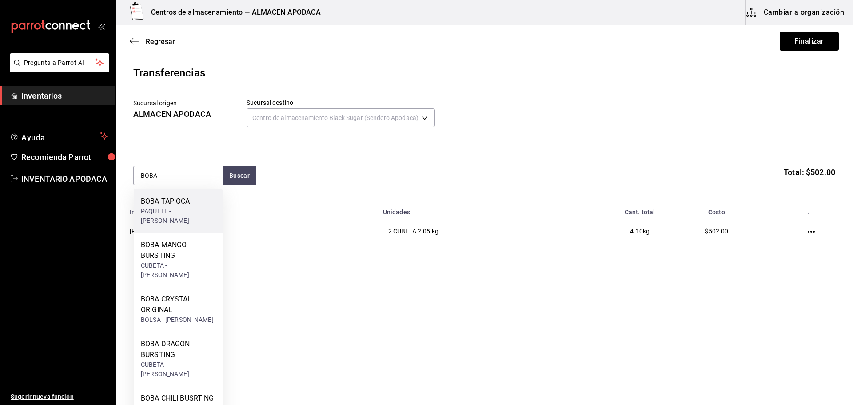
click at [204, 206] on div "BOBA TAPIOCA PAQUETE - bossen" at bounding box center [178, 211] width 89 height 44
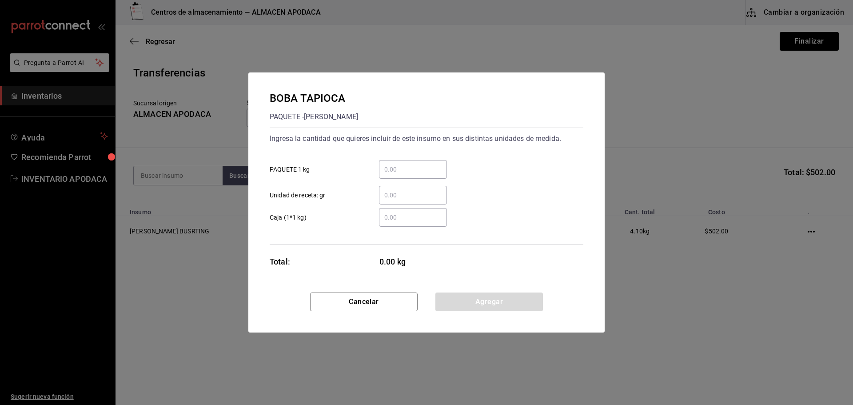
click at [409, 180] on div "​ Unidad de receta: gr" at bounding box center [422, 192] width 321 height 26
click at [406, 160] on div "​" at bounding box center [413, 169] width 68 height 19
click at [406, 164] on input "​ PAQUETE 1 kg" at bounding box center [413, 169] width 68 height 11
type input "5"
drag, startPoint x: 478, startPoint y: 298, endPoint x: 483, endPoint y: 283, distance: 15.4
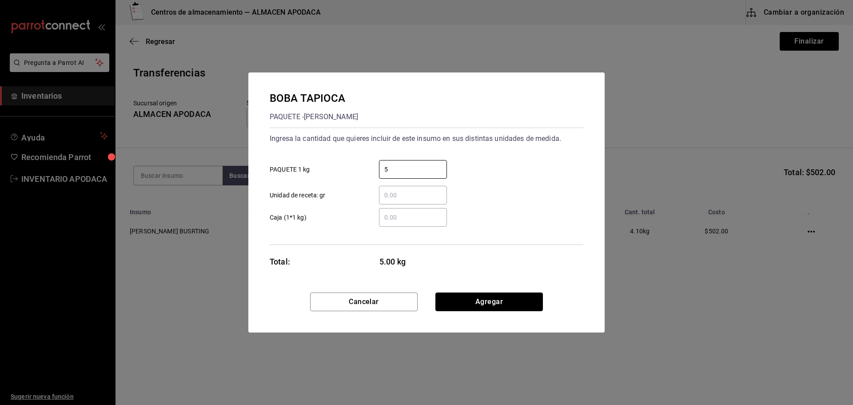
click at [480, 297] on button "Agregar" at bounding box center [488, 301] width 107 height 19
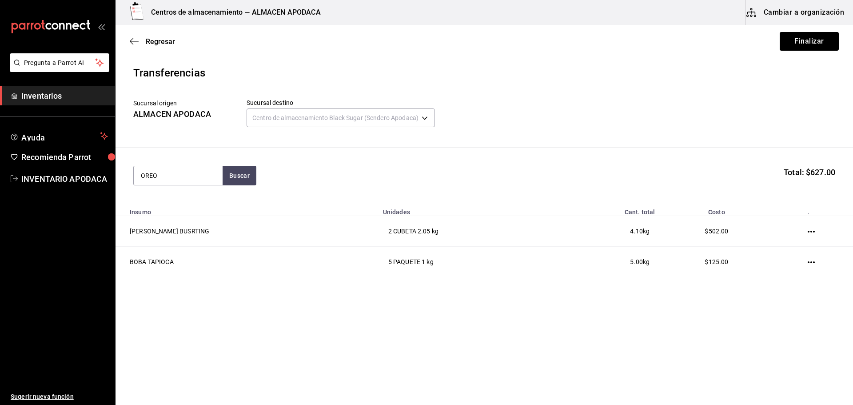
type input "OREO"
click at [197, 193] on div "GALLETA OREO Paquete - Mercado Libre" at bounding box center [178, 206] width 89 height 34
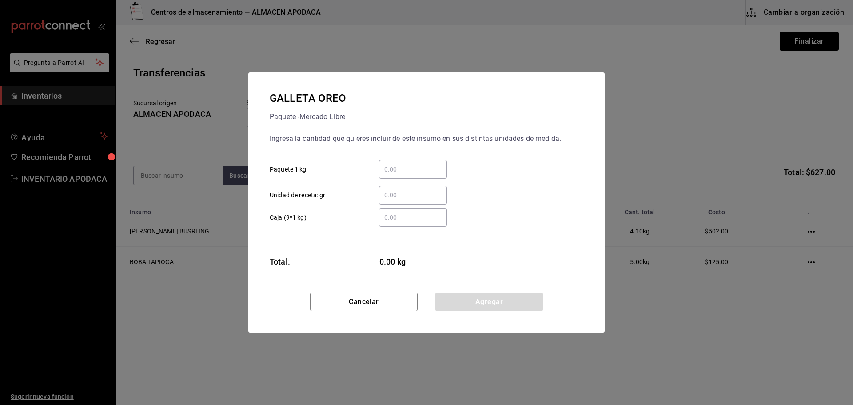
click at [391, 172] on input "​ Paquete 1 kg" at bounding box center [413, 169] width 68 height 11
type input "2"
click at [461, 310] on button "Agregar" at bounding box center [488, 301] width 107 height 19
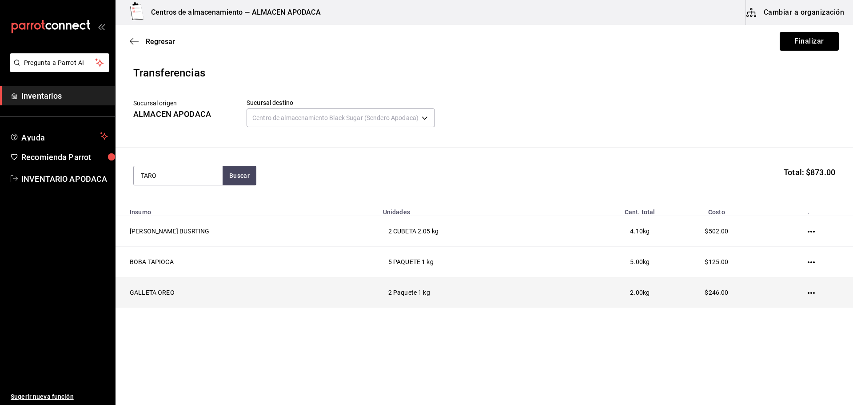
type input "TARO"
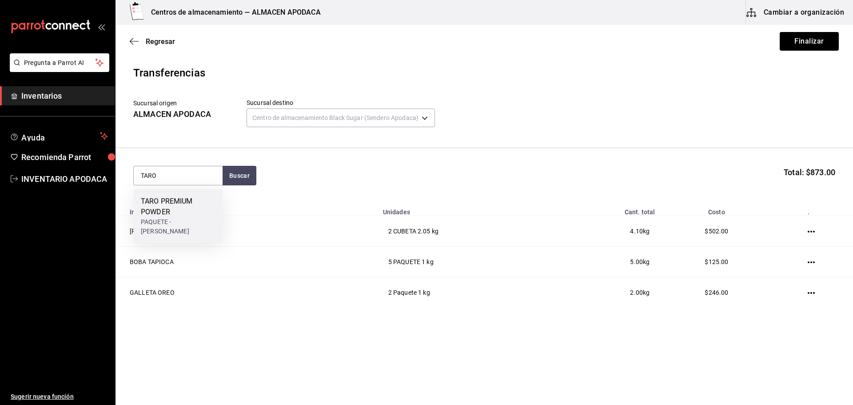
click at [175, 201] on div "TARO PREMIUM POWDER" at bounding box center [178, 206] width 75 height 21
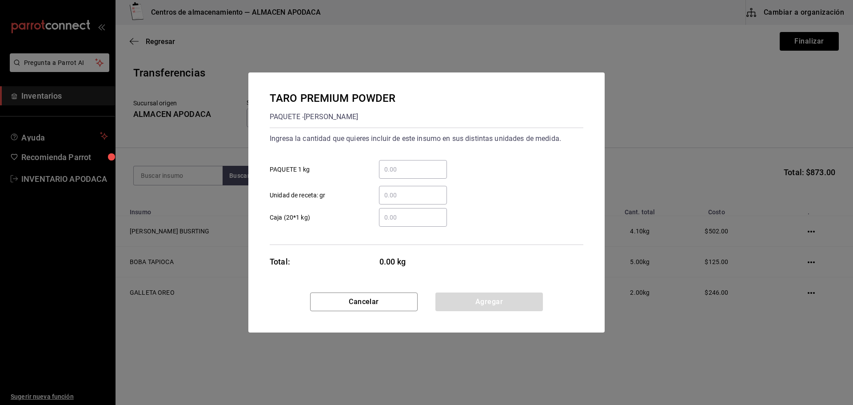
click at [416, 161] on div "​" at bounding box center [413, 169] width 68 height 19
click at [416, 164] on input "​ PAQUETE 1 kg" at bounding box center [413, 169] width 68 height 11
type input "2"
click at [461, 304] on button "Agregar" at bounding box center [488, 301] width 107 height 19
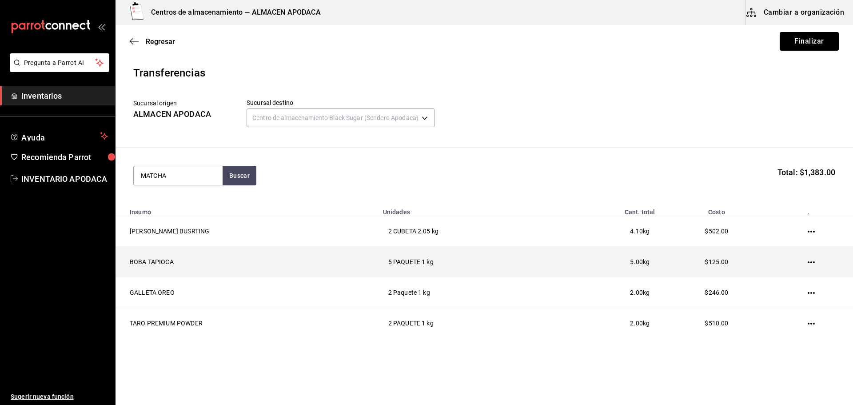
type input "MATCHA"
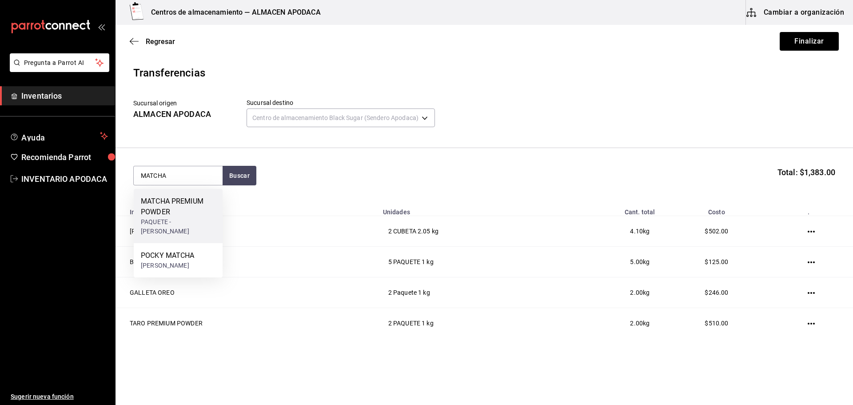
click at [206, 218] on div "PAQUETE - bossen" at bounding box center [178, 226] width 75 height 19
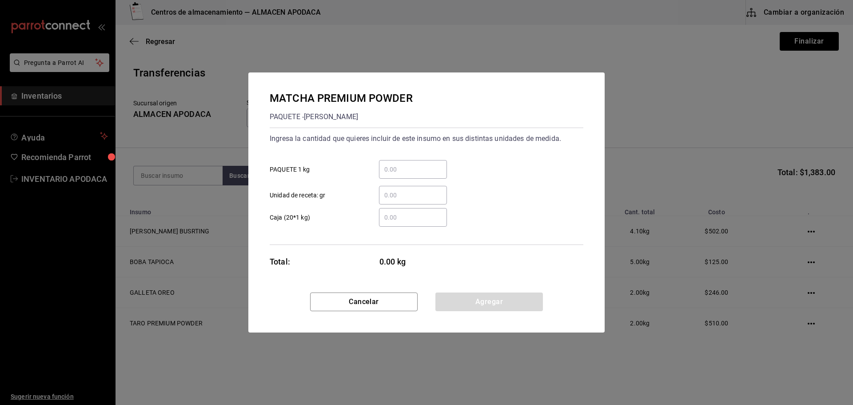
click at [406, 168] on input "​ PAQUETE 1 kg" at bounding box center [413, 169] width 68 height 11
type input "1"
click at [466, 310] on button "Agregar" at bounding box center [488, 301] width 107 height 19
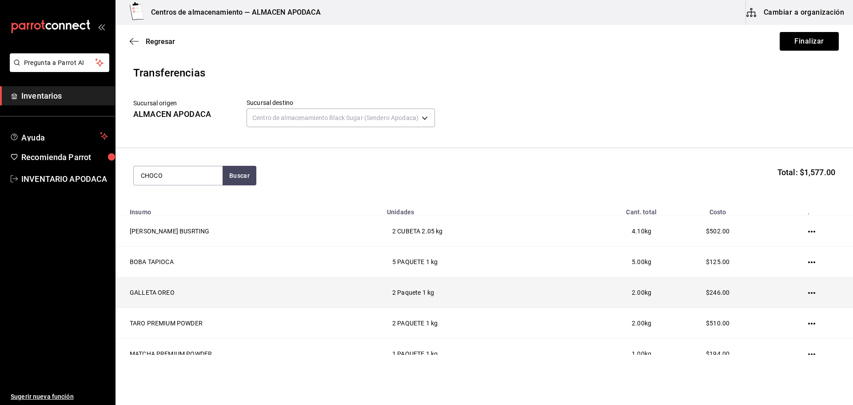
type input "CHOCO"
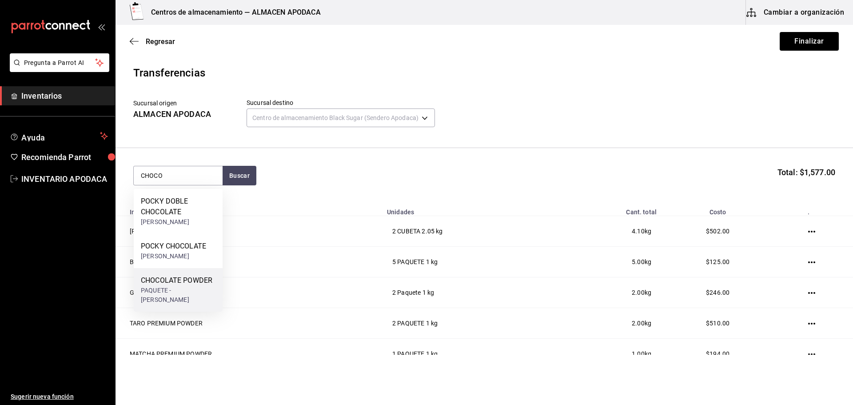
click at [171, 274] on div "CHOCOLATE POWDER PAQUETE - bossen" at bounding box center [178, 290] width 89 height 44
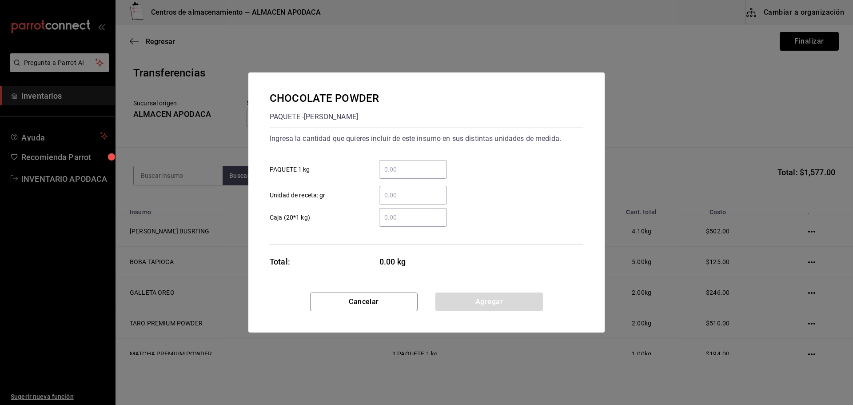
click at [441, 177] on div "​" at bounding box center [413, 169] width 68 height 19
click at [441, 175] on input "​ PAQUETE 1 kg" at bounding box center [413, 169] width 68 height 11
type input "1"
click at [500, 302] on button "Agregar" at bounding box center [488, 301] width 107 height 19
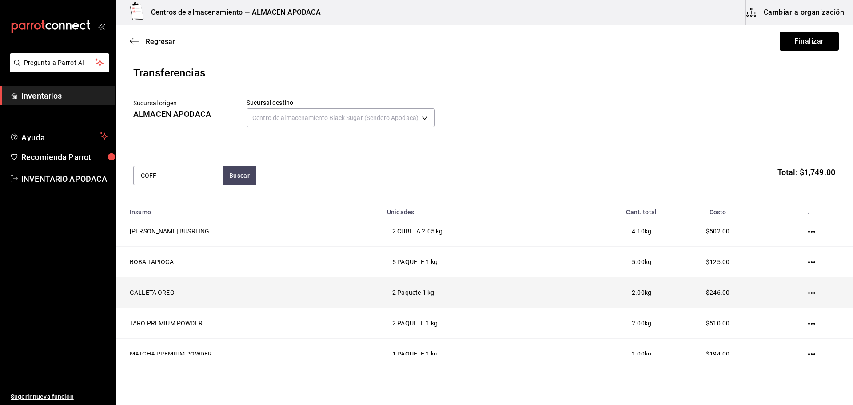
type input "COFF"
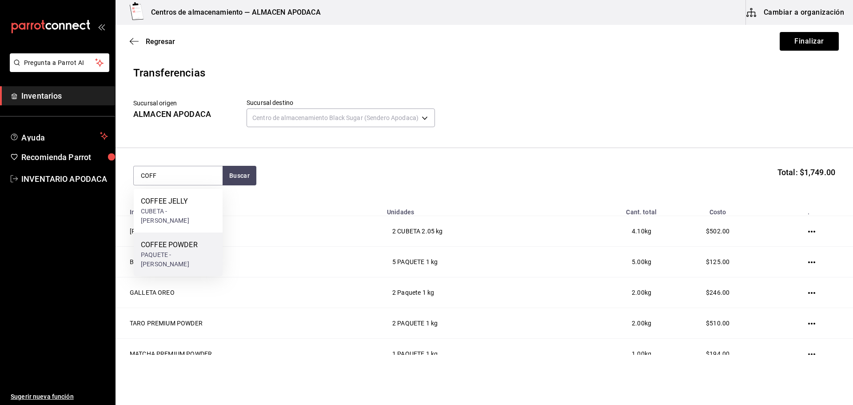
click at [205, 234] on div "COFFEE POWDER PAQUETE - bossen" at bounding box center [178, 254] width 89 height 44
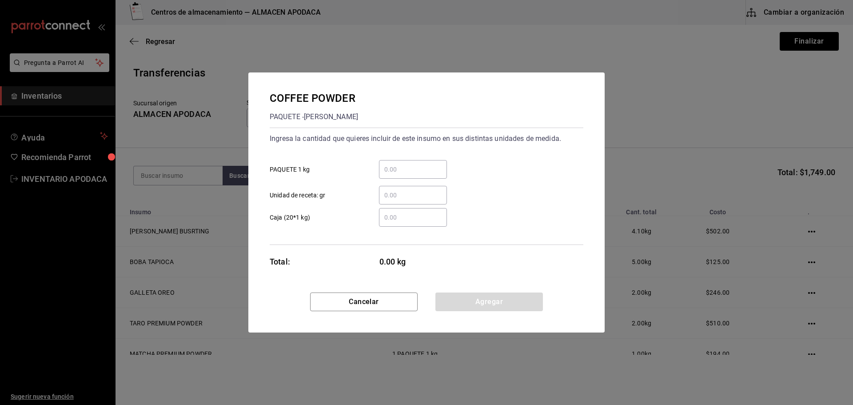
click at [434, 159] on div "​ PAQUETE 1 kg" at bounding box center [422, 166] width 321 height 26
click at [429, 168] on input "​ PAQUETE 1 kg" at bounding box center [413, 169] width 68 height 11
type input "1"
drag, startPoint x: 497, startPoint y: 290, endPoint x: 495, endPoint y: 299, distance: 9.1
click at [497, 291] on div "COFFEE POWDER PAQUETE - bossen Ingresa la cantidad que quieres incluir de este …" at bounding box center [426, 182] width 356 height 220
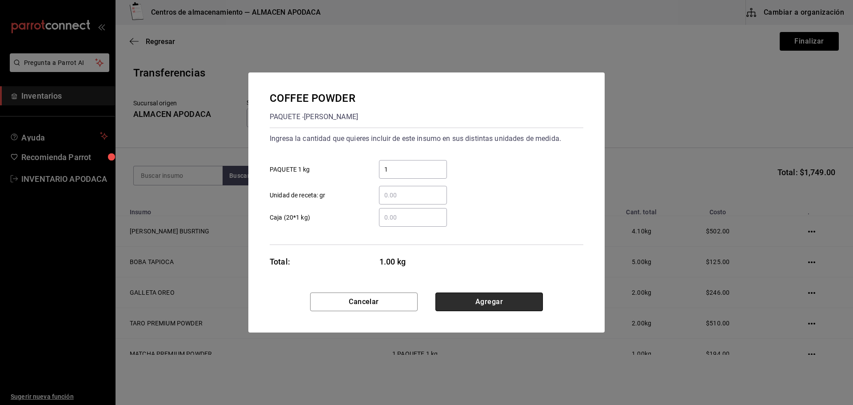
click at [495, 299] on button "Agregar" at bounding box center [488, 301] width 107 height 19
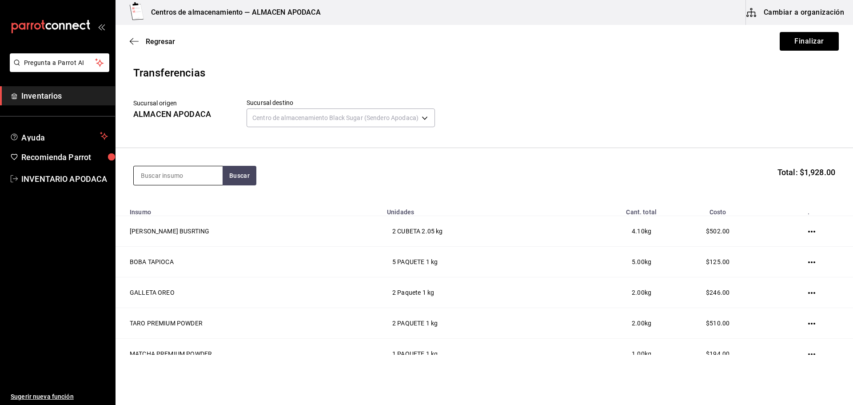
click at [180, 175] on input at bounding box center [178, 175] width 89 height 19
type input "PASS"
click at [206, 217] on div "BOTELLA - bossen" at bounding box center [178, 226] width 75 height 19
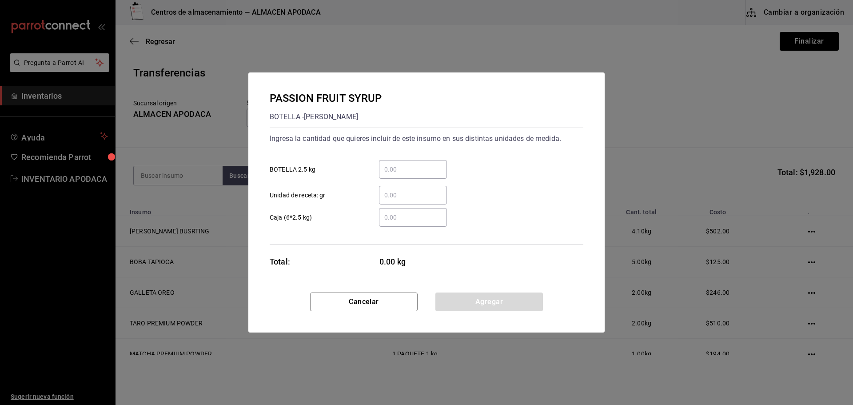
click at [401, 167] on input "​ BOTELLA 2.5 kg" at bounding box center [413, 169] width 68 height 11
type input "1"
click at [461, 307] on button "Agregar" at bounding box center [488, 301] width 107 height 19
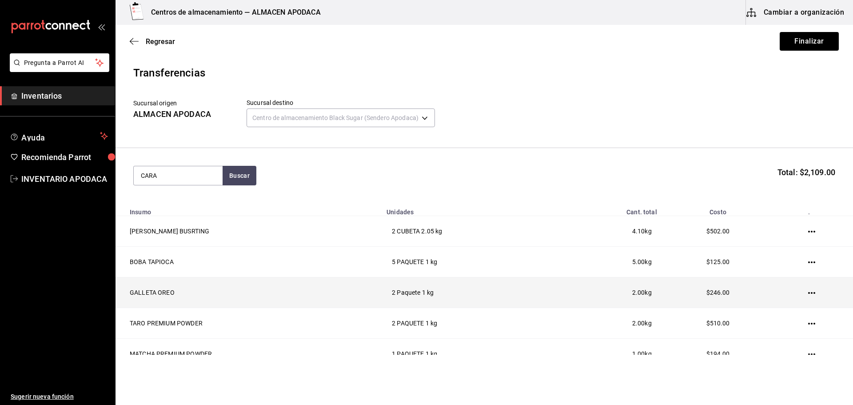
type input "CARA"
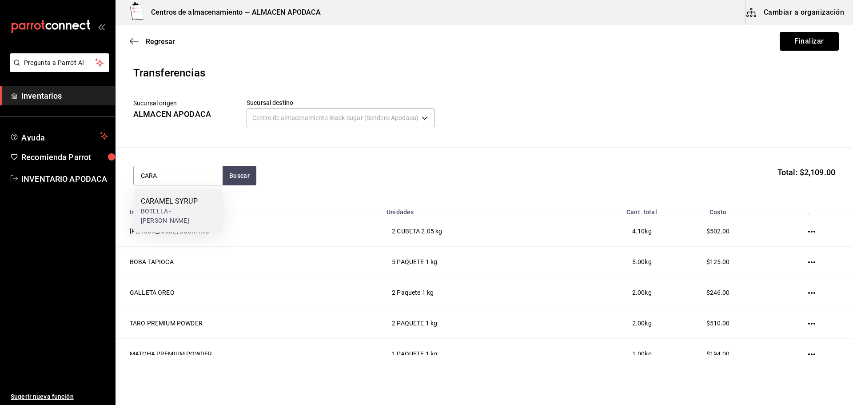
click at [195, 196] on div "CARAMEL SYRUP" at bounding box center [178, 201] width 75 height 11
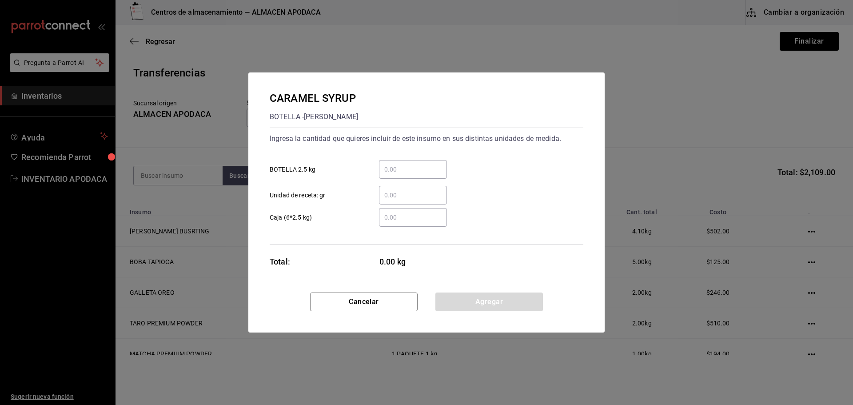
click at [416, 165] on input "​ BOTELLA 2.5 kg" at bounding box center [413, 169] width 68 height 11
type input "1"
click at [480, 294] on button "Agregar" at bounding box center [488, 301] width 107 height 19
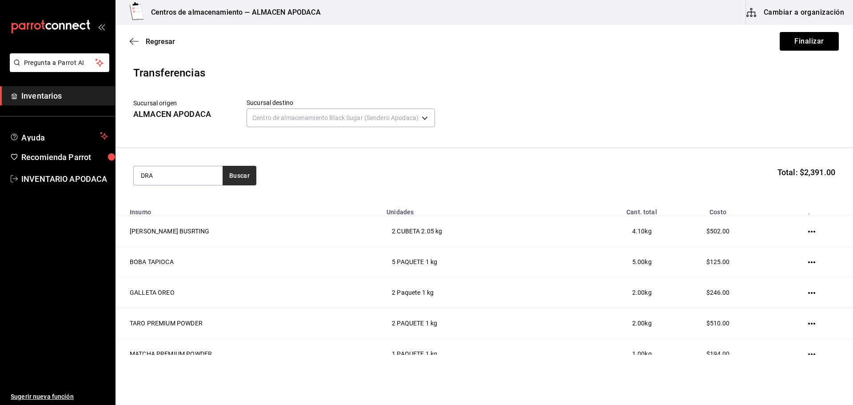
type input "DRA"
click at [253, 173] on button "Buscar" at bounding box center [240, 176] width 34 height 20
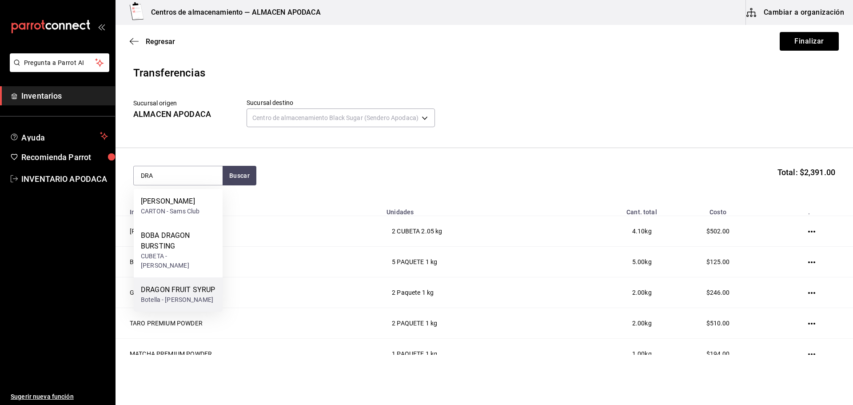
click at [195, 277] on div "DRAGON FRUIT SYRUP Botella - bossen" at bounding box center [178, 294] width 89 height 34
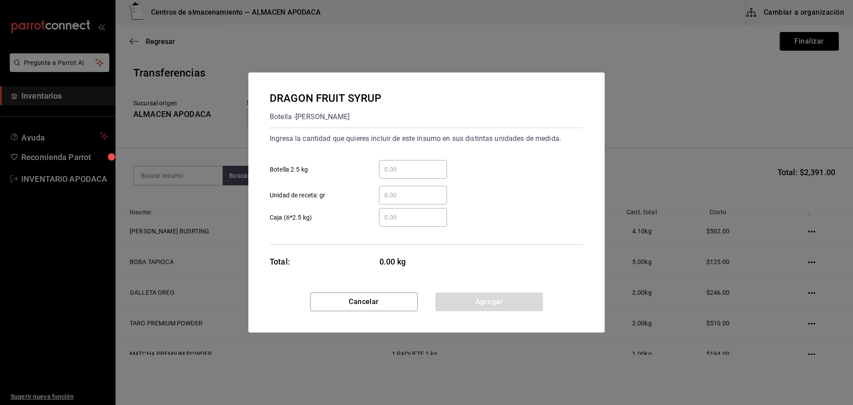
click at [402, 168] on input "​ Botella 2.5 kg" at bounding box center [413, 169] width 68 height 11
type input "0"
type input "1"
click at [467, 297] on button "Agregar" at bounding box center [488, 301] width 107 height 19
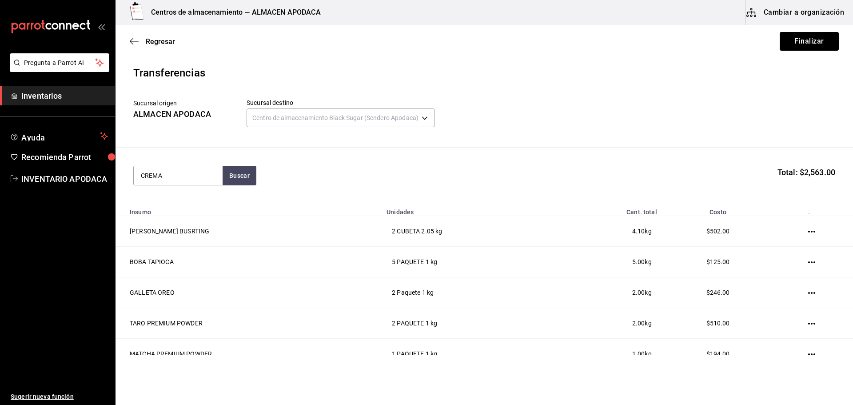
type input "CREMA"
click at [191, 209] on div "BOTE - Interno" at bounding box center [169, 211] width 56 height 9
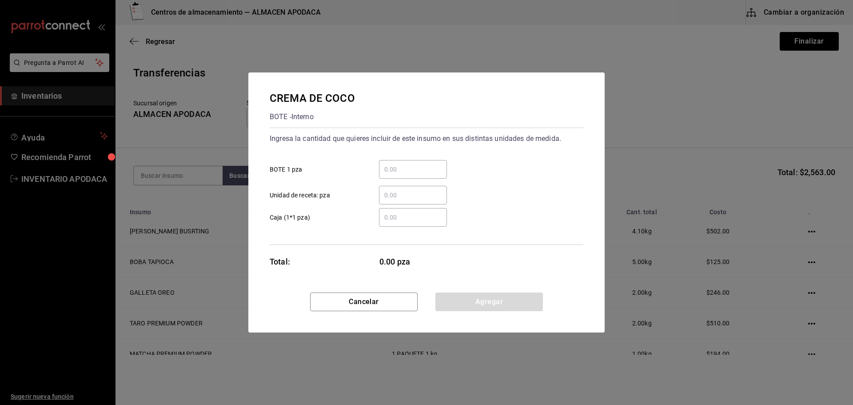
click at [397, 160] on div "​" at bounding box center [413, 169] width 68 height 19
click at [397, 164] on input "​ BOTE 1 pza" at bounding box center [413, 169] width 68 height 11
type input "1"
click at [465, 303] on button "Agregar" at bounding box center [488, 301] width 107 height 19
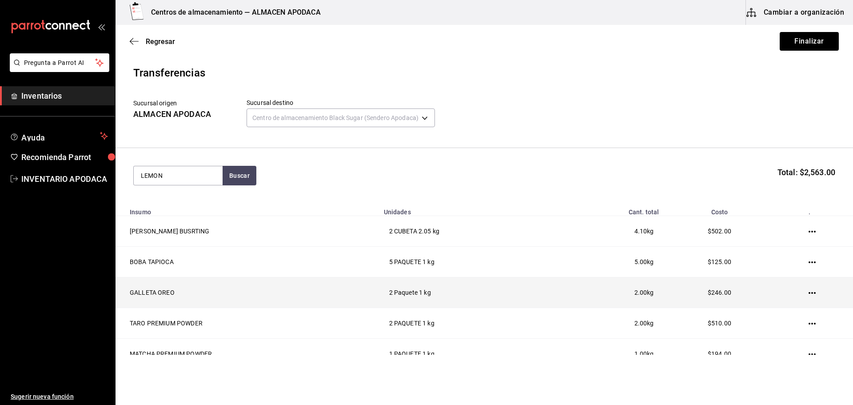
type input "LEMON"
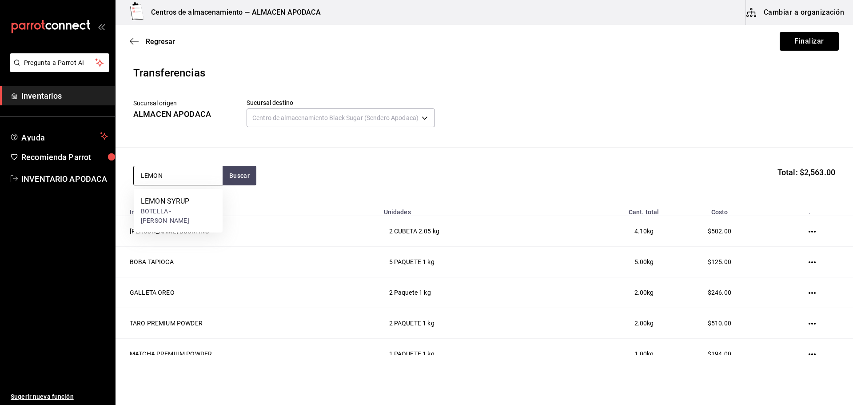
click at [161, 183] on input "LEMON" at bounding box center [178, 175] width 89 height 19
click at [174, 209] on div "BOTELLA - bossen" at bounding box center [178, 216] width 75 height 19
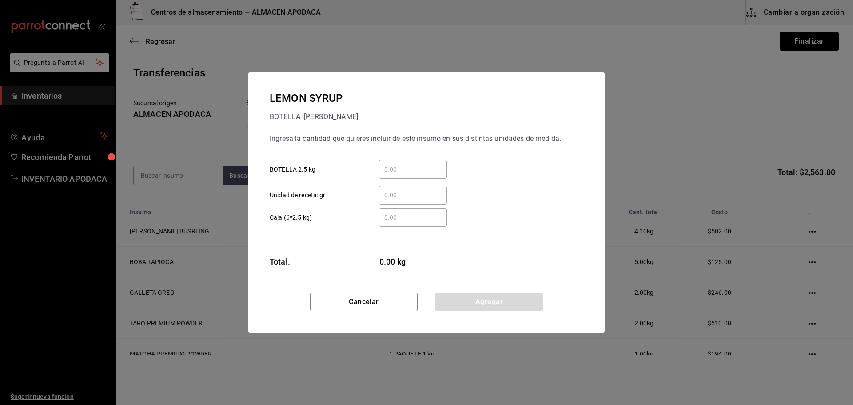
click at [404, 172] on input "​ BOTELLA 2.5 kg" at bounding box center [413, 169] width 68 height 11
type input "1"
click at [459, 302] on button "Agregar" at bounding box center [488, 301] width 107 height 19
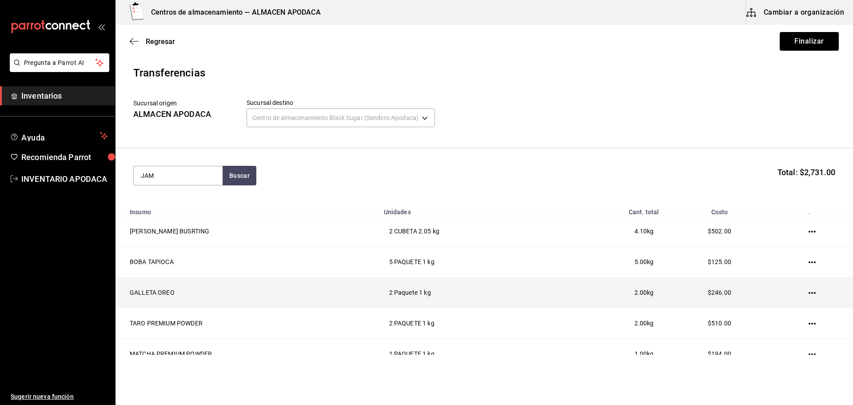
type input "JAM"
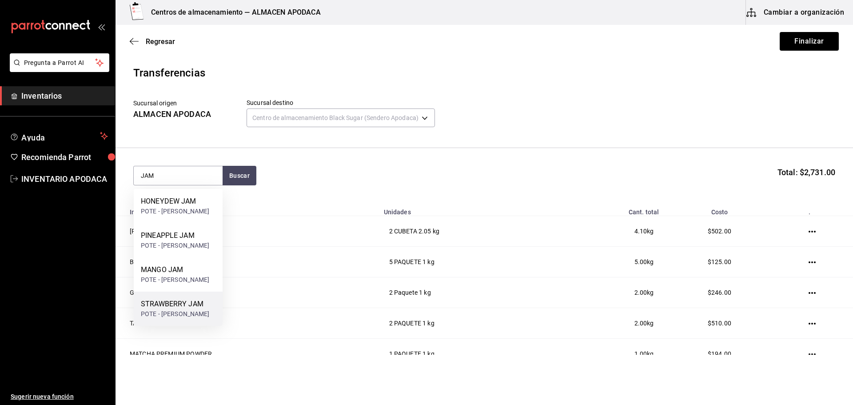
drag, startPoint x: 172, startPoint y: 301, endPoint x: 178, endPoint y: 293, distance: 9.9
click at [178, 293] on div "STRAWBERRY JAM POTE - bossen" at bounding box center [178, 308] width 89 height 34
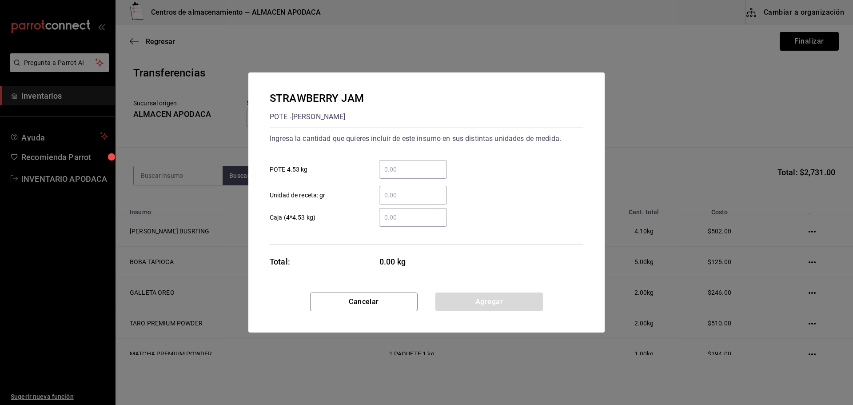
click at [406, 159] on div "​ POTE 4.53 kg" at bounding box center [422, 166] width 321 height 26
click at [396, 167] on input "​ POTE 4.53 kg" at bounding box center [413, 169] width 68 height 11
type input "1"
click at [463, 300] on button "Agregar" at bounding box center [488, 301] width 107 height 19
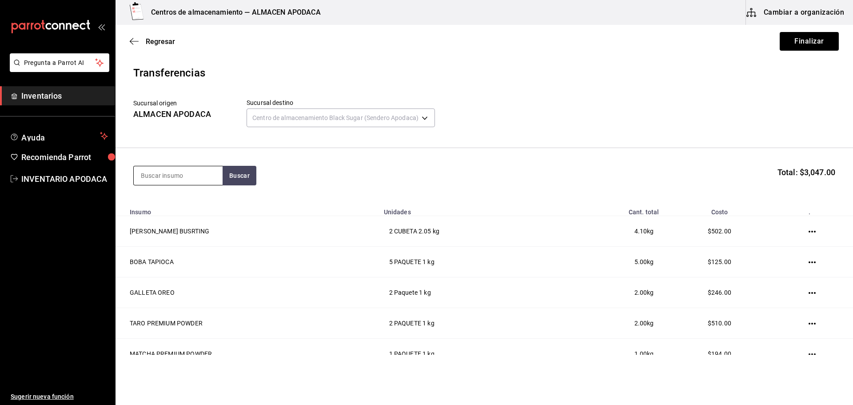
click at [183, 175] on input at bounding box center [178, 175] width 89 height 19
type input "POPO"
click at [155, 204] on div "POPOTE BLACK" at bounding box center [178, 201] width 75 height 11
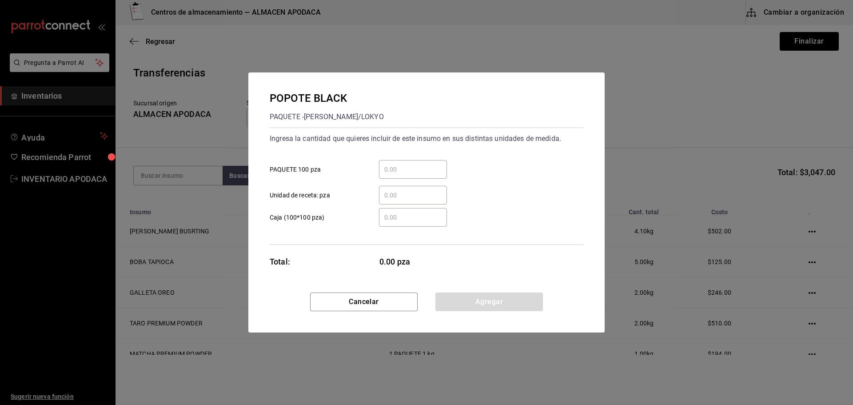
click at [392, 165] on input "​ PAQUETE 100 pza" at bounding box center [413, 169] width 68 height 11
type input "2"
click at [520, 299] on button "Agregar" at bounding box center [488, 301] width 107 height 19
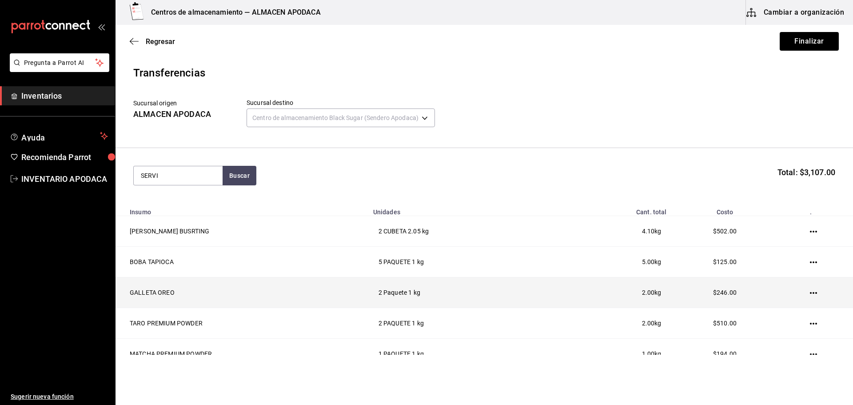
type input "SERVI"
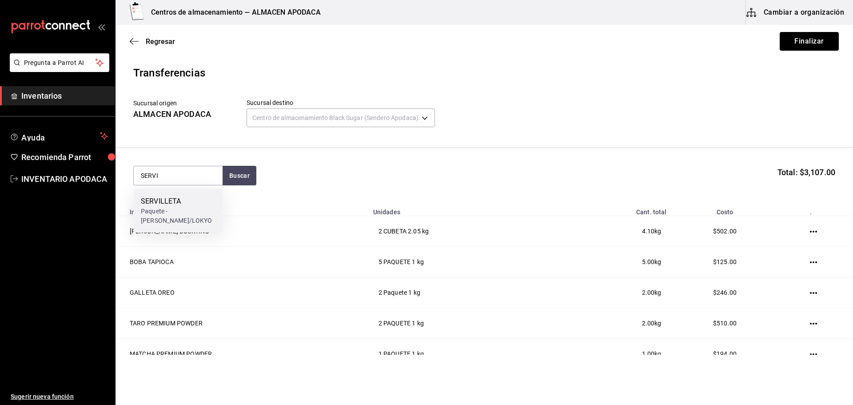
click at [194, 206] on div "SERVILLETA" at bounding box center [178, 201] width 75 height 11
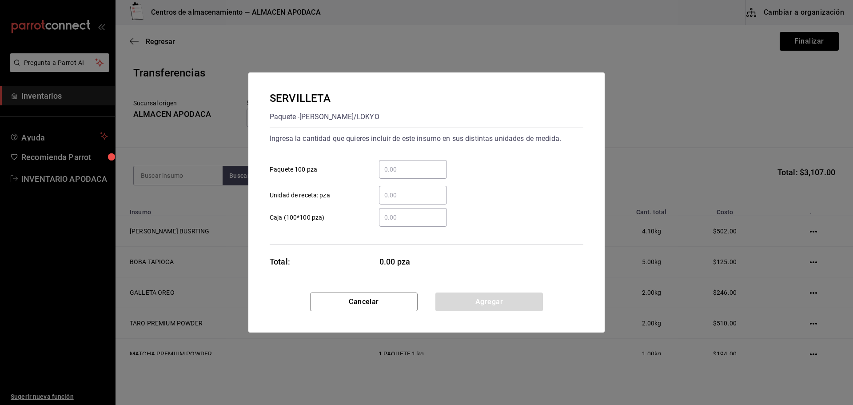
click at [398, 173] on input "​ Paquete 100 pza" at bounding box center [413, 169] width 68 height 11
type input "2"
click at [480, 297] on button "Agregar" at bounding box center [488, 301] width 107 height 19
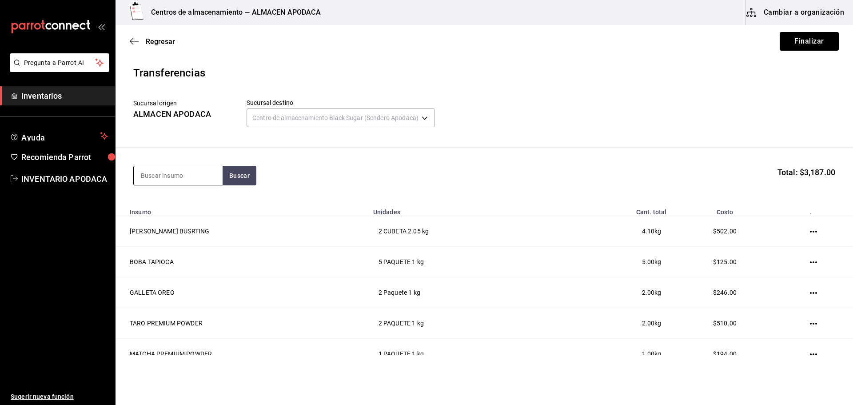
click at [167, 175] on input at bounding box center [178, 175] width 89 height 19
type input "ROLLO"
drag, startPoint x: 188, startPoint y: 204, endPoint x: 193, endPoint y: 204, distance: 5.3
click at [193, 204] on div "ROLLO POS PIEZA - Interno" at bounding box center [178, 206] width 89 height 34
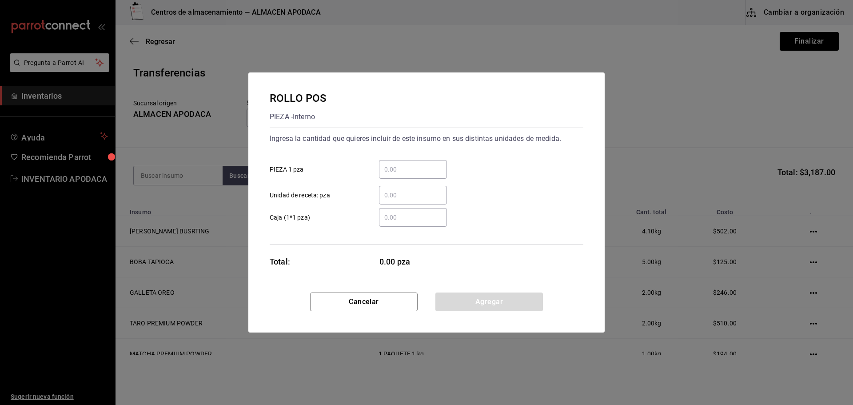
click at [398, 171] on input "​ PIEZA 1 pza" at bounding box center [413, 169] width 68 height 11
type input "2"
click at [465, 306] on button "Agregar" at bounding box center [488, 301] width 107 height 19
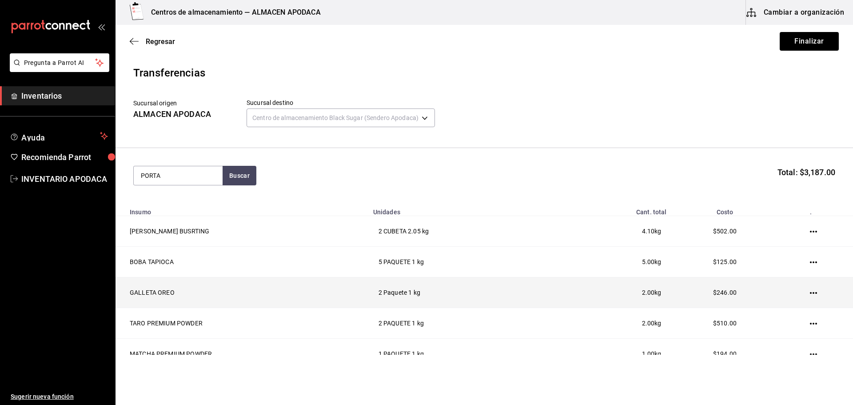
type input "PORTA"
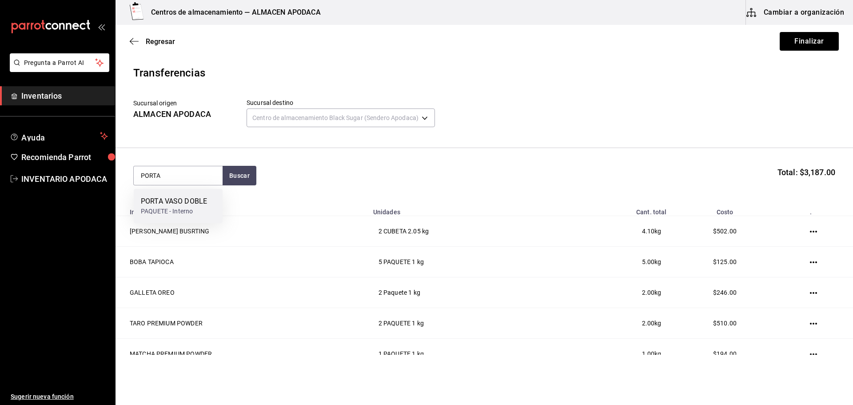
click at [204, 211] on div "PAQUETE - Interno" at bounding box center [174, 211] width 66 height 9
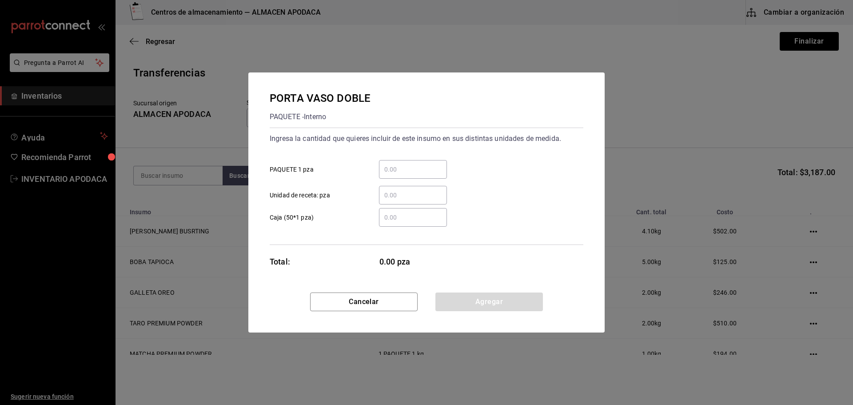
click at [413, 167] on input "​ PAQUETE 1 pza" at bounding box center [413, 169] width 68 height 11
type input "20"
click at [486, 302] on button "Agregar" at bounding box center [488, 301] width 107 height 19
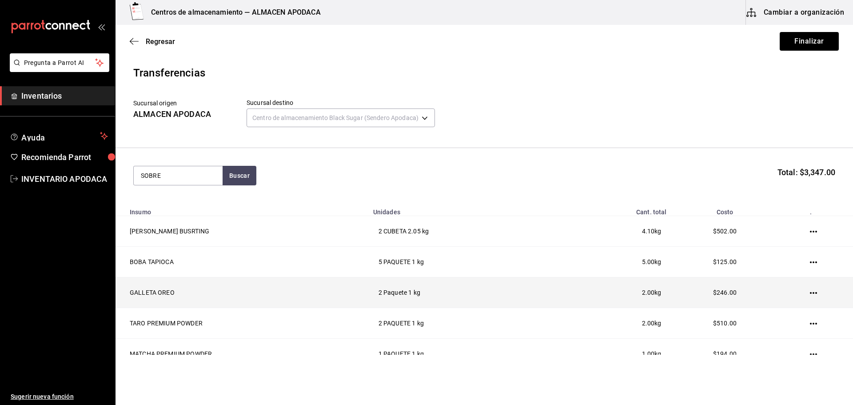
type input "SOBRE"
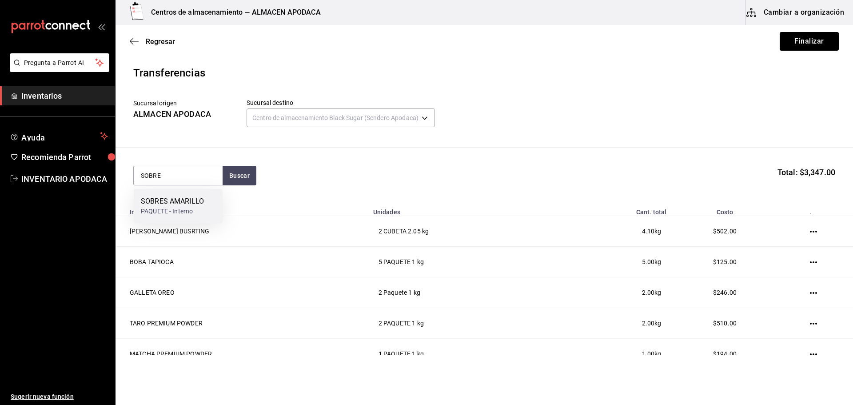
click at [203, 215] on div "PAQUETE - Interno" at bounding box center [172, 211] width 63 height 9
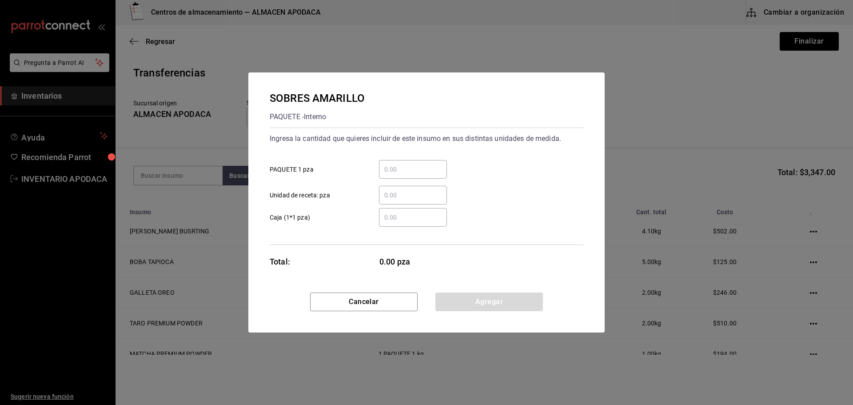
click at [400, 167] on input "​ PAQUETE 1 pza" at bounding box center [413, 169] width 68 height 11
type input "2"
click at [473, 308] on button "Agregar" at bounding box center [488, 301] width 107 height 19
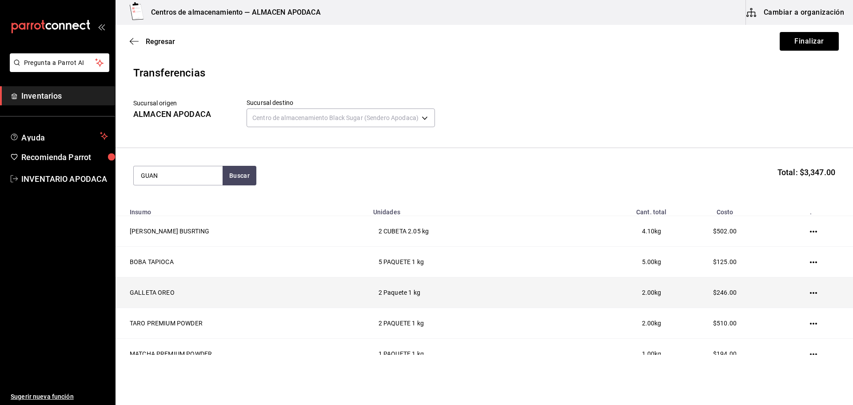
type input "GUAN"
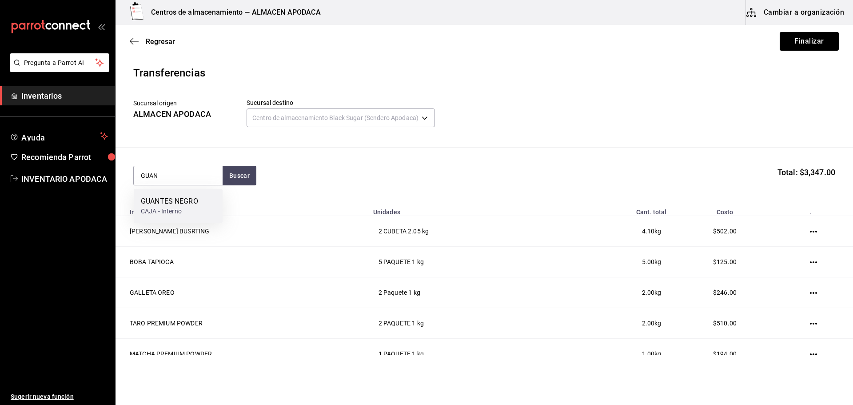
click at [164, 206] on div "GUANTES NEGRO" at bounding box center [169, 201] width 57 height 11
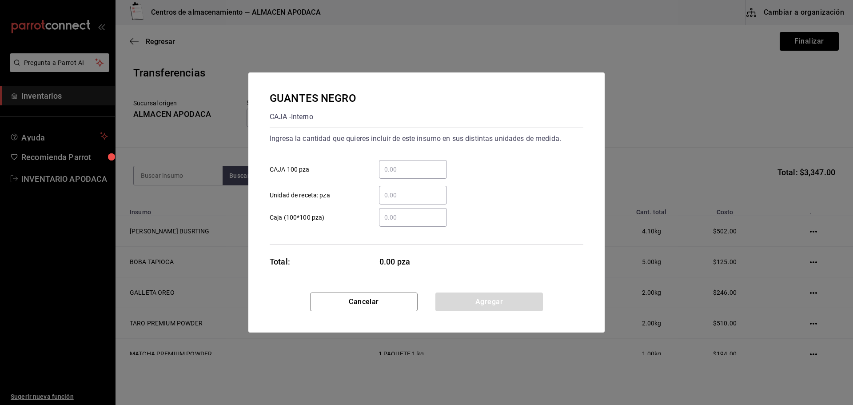
click at [411, 179] on div "​ Unidad de receta: pza" at bounding box center [422, 192] width 321 height 26
click at [411, 162] on div "​" at bounding box center [413, 169] width 68 height 19
click at [411, 164] on input "​ CAJA 100 pza" at bounding box center [413, 169] width 68 height 11
type input "1"
click at [481, 294] on button "Agregar" at bounding box center [488, 301] width 107 height 19
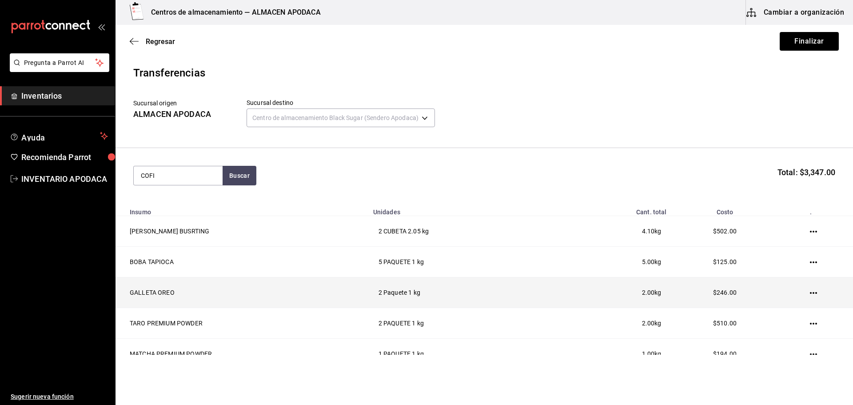
type input "COFI"
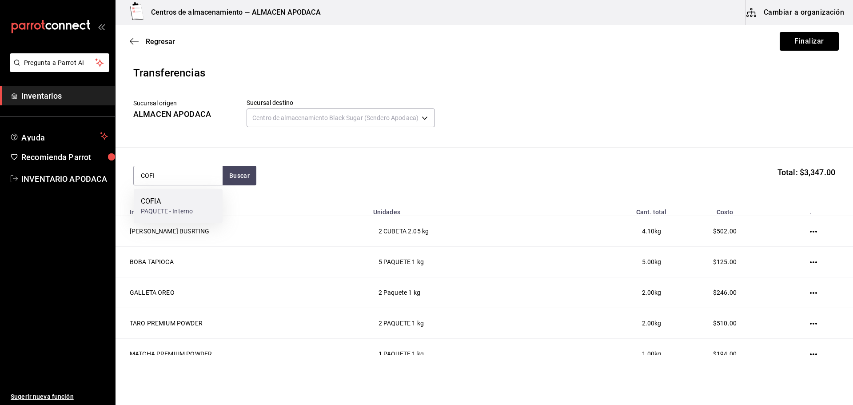
click at [188, 210] on div "PAQUETE - Interno" at bounding box center [167, 211] width 52 height 9
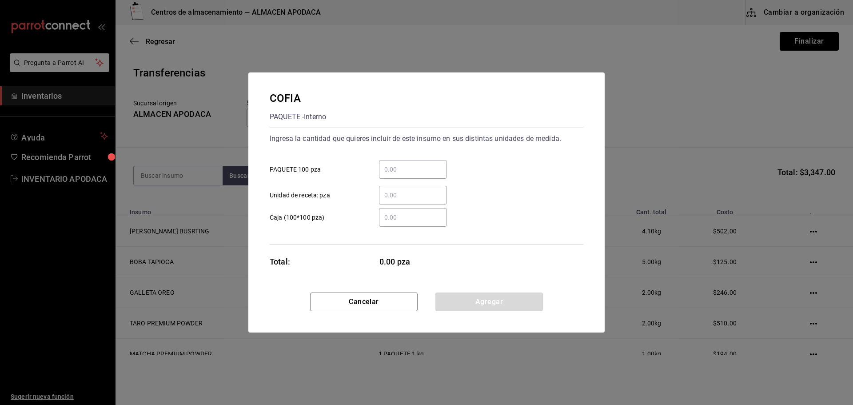
click at [404, 162] on div "​" at bounding box center [413, 169] width 68 height 19
click at [404, 164] on input "​ PAQUETE 100 pza" at bounding box center [413, 169] width 68 height 11
type input "1"
click at [506, 303] on button "Agregar" at bounding box center [488, 301] width 107 height 19
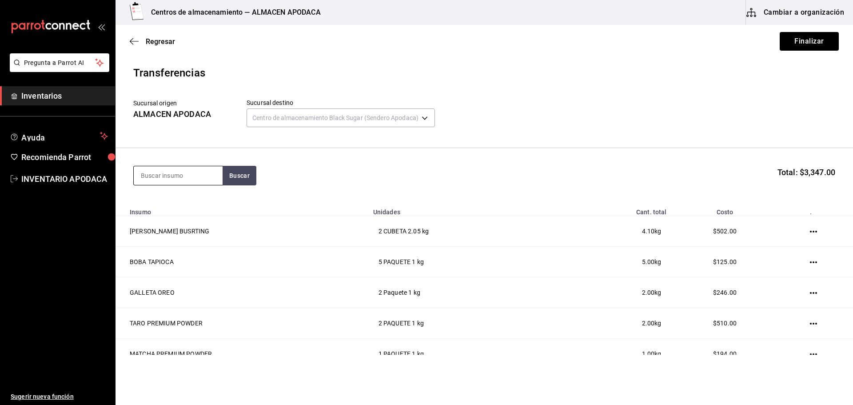
click at [167, 170] on input at bounding box center [178, 175] width 89 height 19
type input "LECHE"
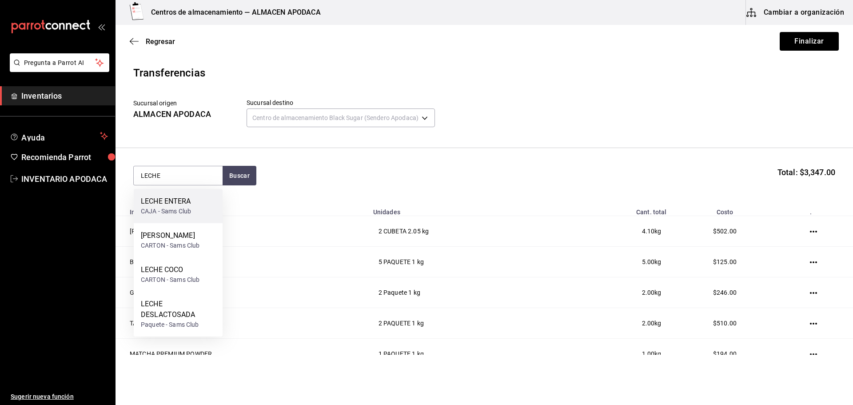
drag, startPoint x: 159, startPoint y: 201, endPoint x: 177, endPoint y: 201, distance: 17.8
click at [177, 201] on div "LECHE ENTERA" at bounding box center [166, 201] width 50 height 11
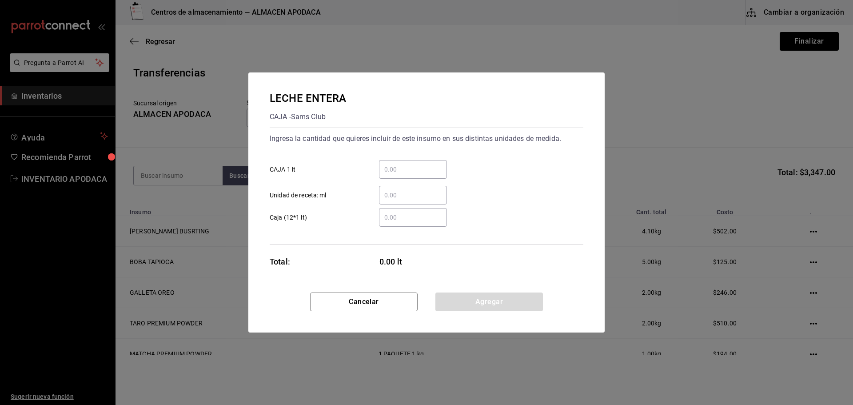
click at [402, 170] on input "​ CAJA 1 lt" at bounding box center [413, 169] width 68 height 11
type input "7"
drag, startPoint x: 466, startPoint y: 297, endPoint x: 466, endPoint y: 287, distance: 9.3
click at [466, 297] on button "Agregar" at bounding box center [488, 301] width 107 height 19
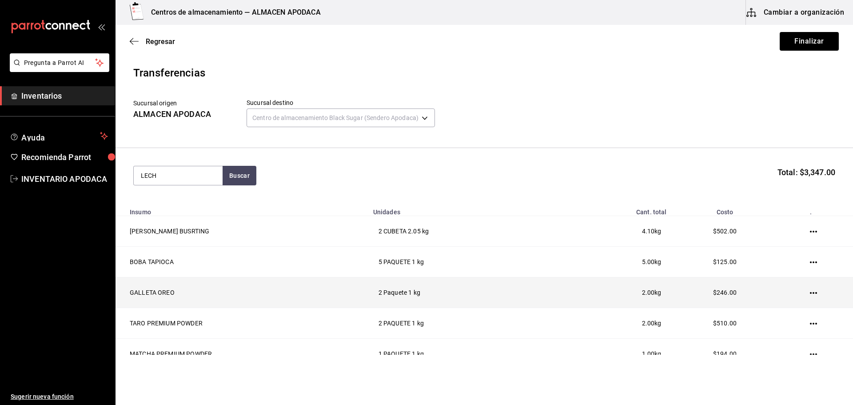
type input "LECHE"
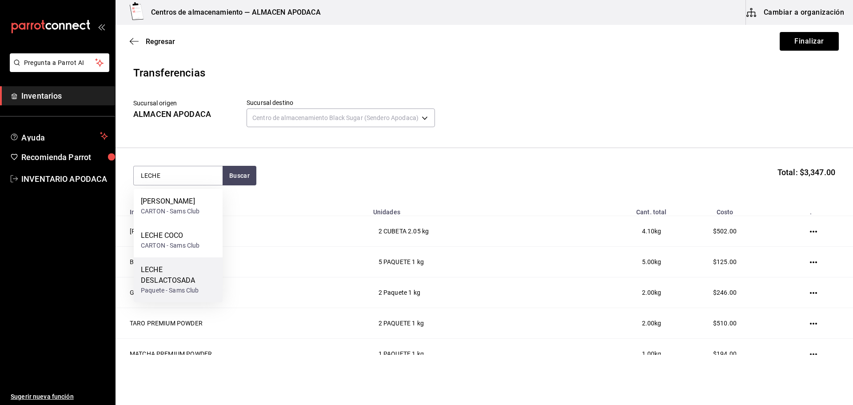
click at [199, 271] on div "LECHE DESLACTOSADA" at bounding box center [178, 274] width 75 height 21
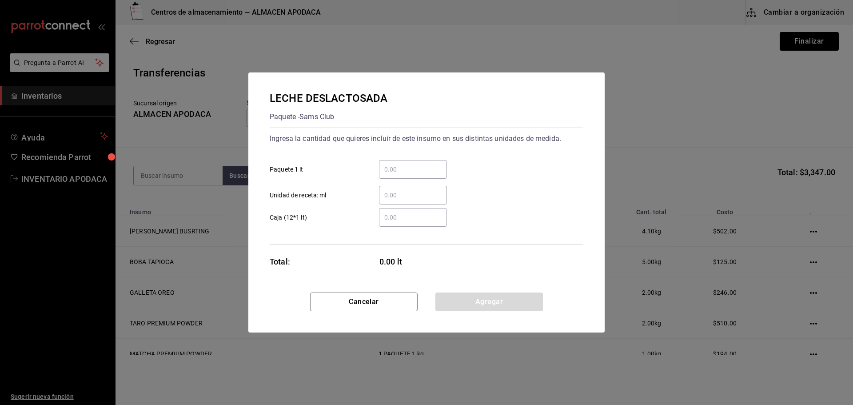
click at [417, 175] on div "​" at bounding box center [413, 169] width 68 height 19
click at [417, 175] on input "​ Paquete 1 lt" at bounding box center [413, 169] width 68 height 11
type input "15"
drag, startPoint x: 467, startPoint y: 297, endPoint x: 455, endPoint y: 301, distance: 12.8
click at [467, 298] on button "Agregar" at bounding box center [488, 301] width 107 height 19
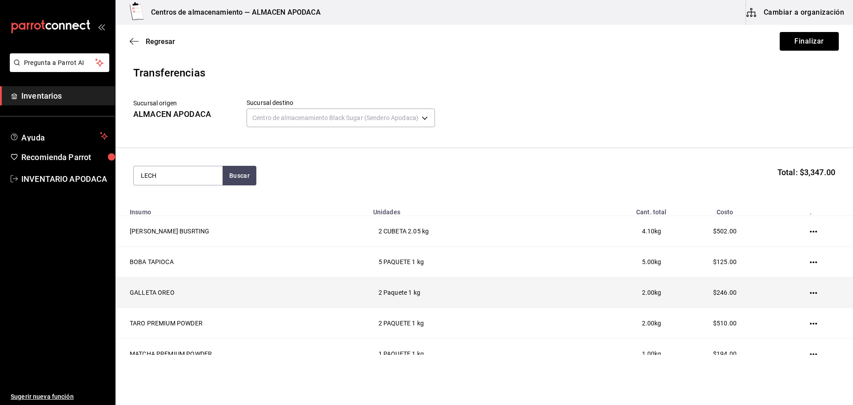
type input "LECHE"
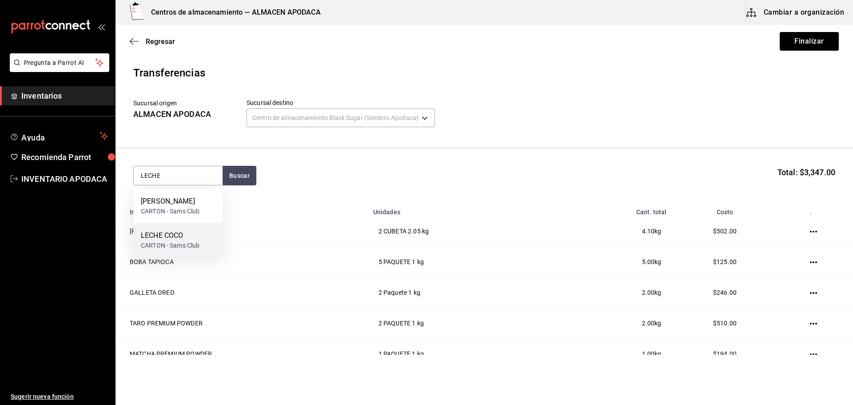
click at [194, 254] on div "LECHE COCO CARTON - Sams Club" at bounding box center [178, 240] width 89 height 34
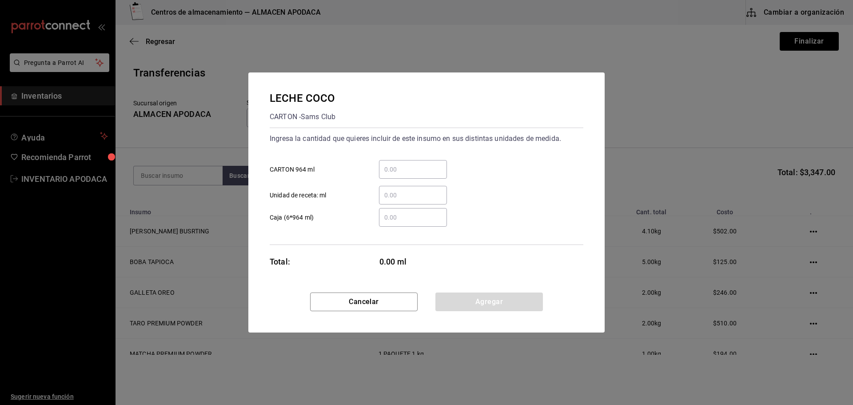
click at [402, 167] on input "​ CARTON 964 ml" at bounding box center [413, 169] width 68 height 11
type input "2"
click at [491, 299] on button "Agregar" at bounding box center [488, 301] width 107 height 19
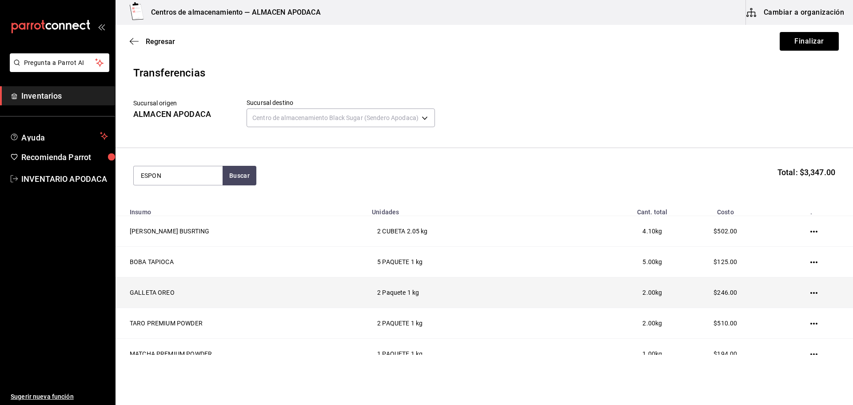
type input "ESPON"
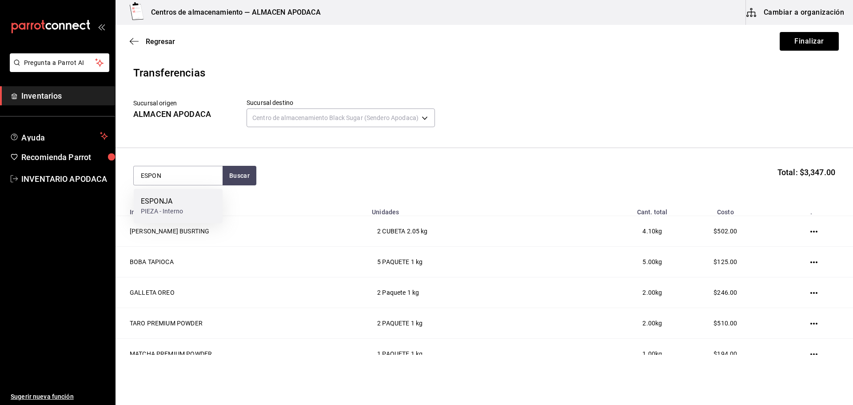
click at [191, 192] on div "ESPONJA PIEZA - Interno" at bounding box center [178, 206] width 89 height 34
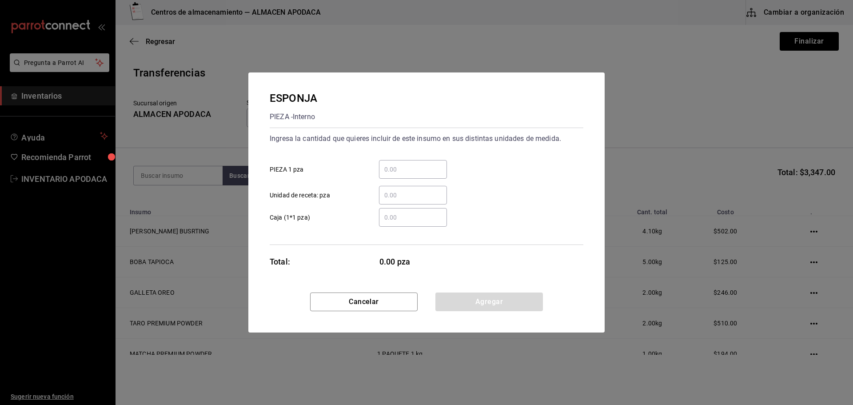
click at [435, 159] on div "​ PIEZA 1 pza" at bounding box center [422, 166] width 321 height 26
click at [428, 171] on input "​ PIEZA 1 pza" at bounding box center [413, 169] width 68 height 11
type input "1"
click at [461, 295] on button "Agregar" at bounding box center [488, 301] width 107 height 19
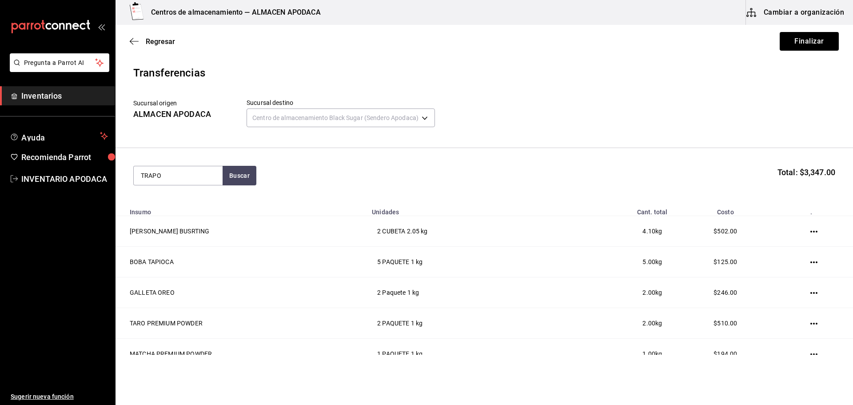
type input "TRAPO"
click at [212, 259] on div "PIEZA - Interno" at bounding box center [177, 255] width 72 height 9
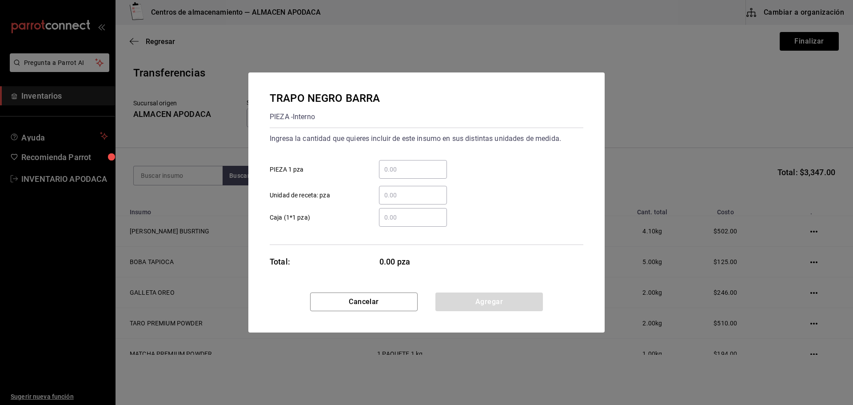
click at [429, 156] on div "​ PIEZA 1 pza" at bounding box center [422, 166] width 321 height 26
click at [418, 164] on input "​ PIEZA 1 pza" at bounding box center [413, 169] width 68 height 11
type input "1"
click at [504, 307] on button "Agregar" at bounding box center [488, 301] width 107 height 19
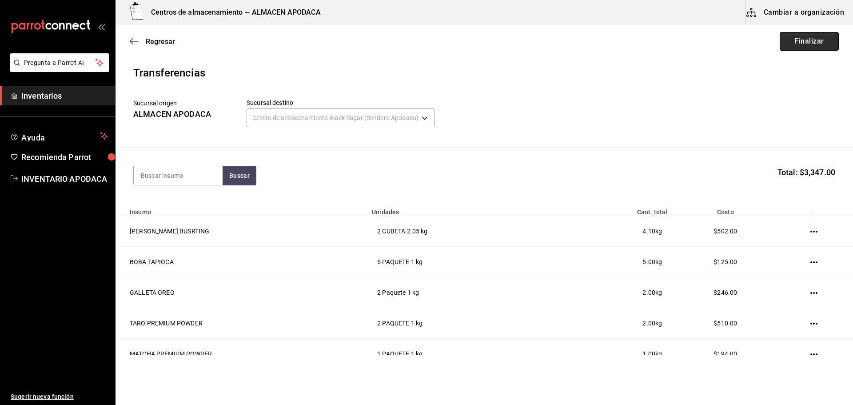
click at [811, 37] on button "Finalizar" at bounding box center [808, 41] width 59 height 19
